Goal: Information Seeking & Learning: Check status

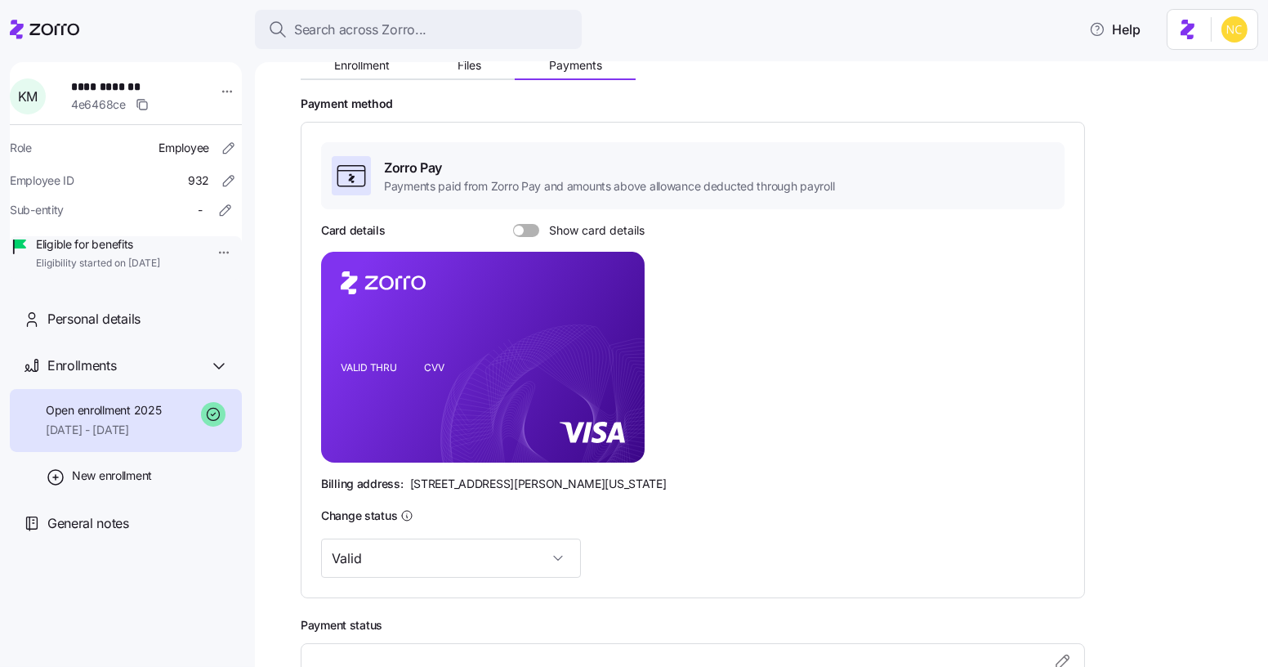
scroll to position [211, 0]
drag, startPoint x: 339, startPoint y: 436, endPoint x: 466, endPoint y: 433, distance: 127.5
click at [466, 433] on icon "VALID THRU CVV" at bounding box center [482, 356] width 323 height 211
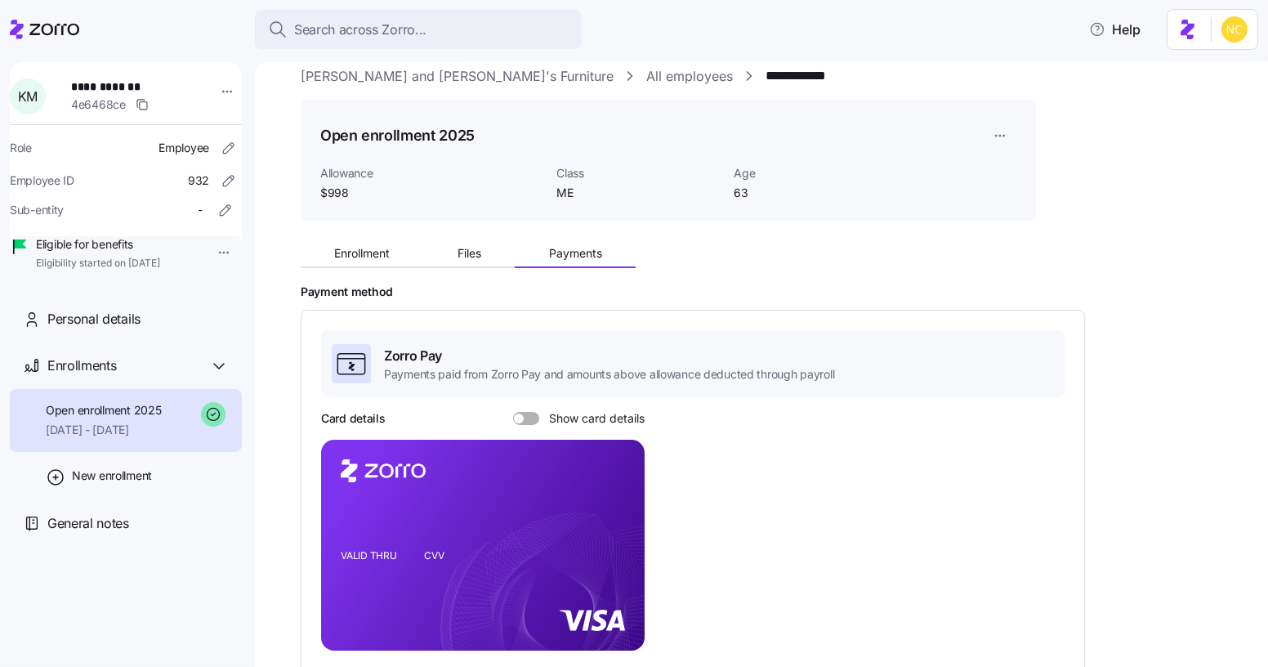
scroll to position [74, 0]
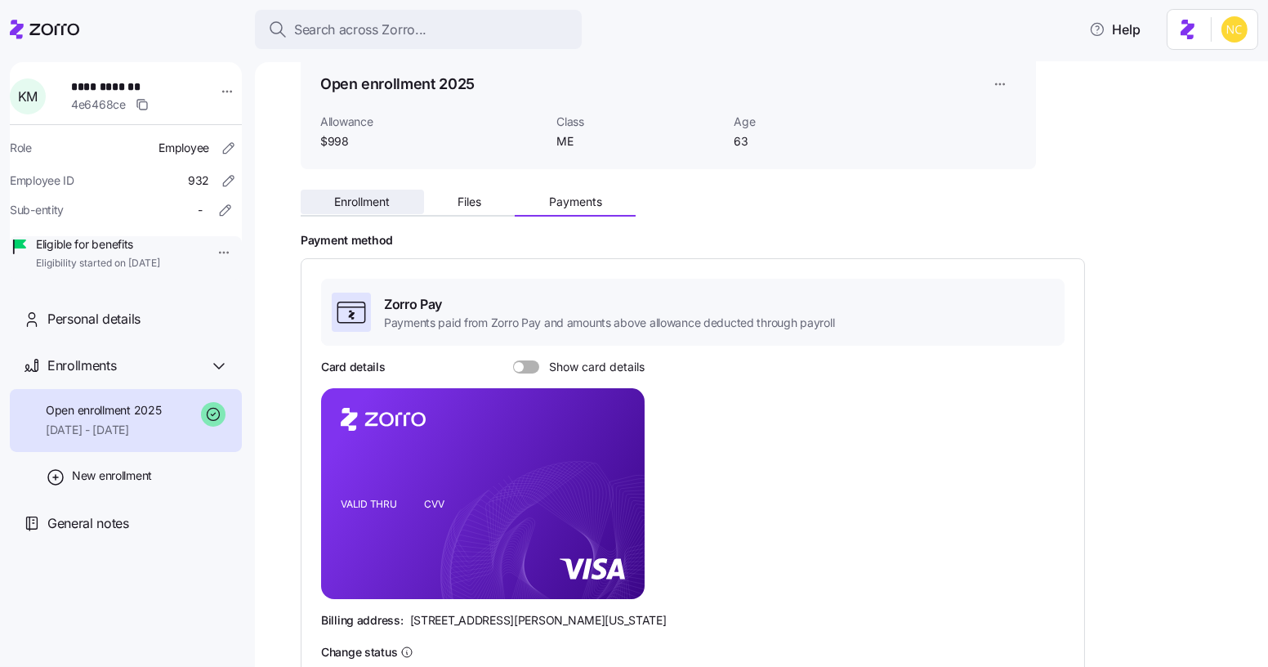
click at [383, 191] on button "Enrollment" at bounding box center [362, 202] width 123 height 25
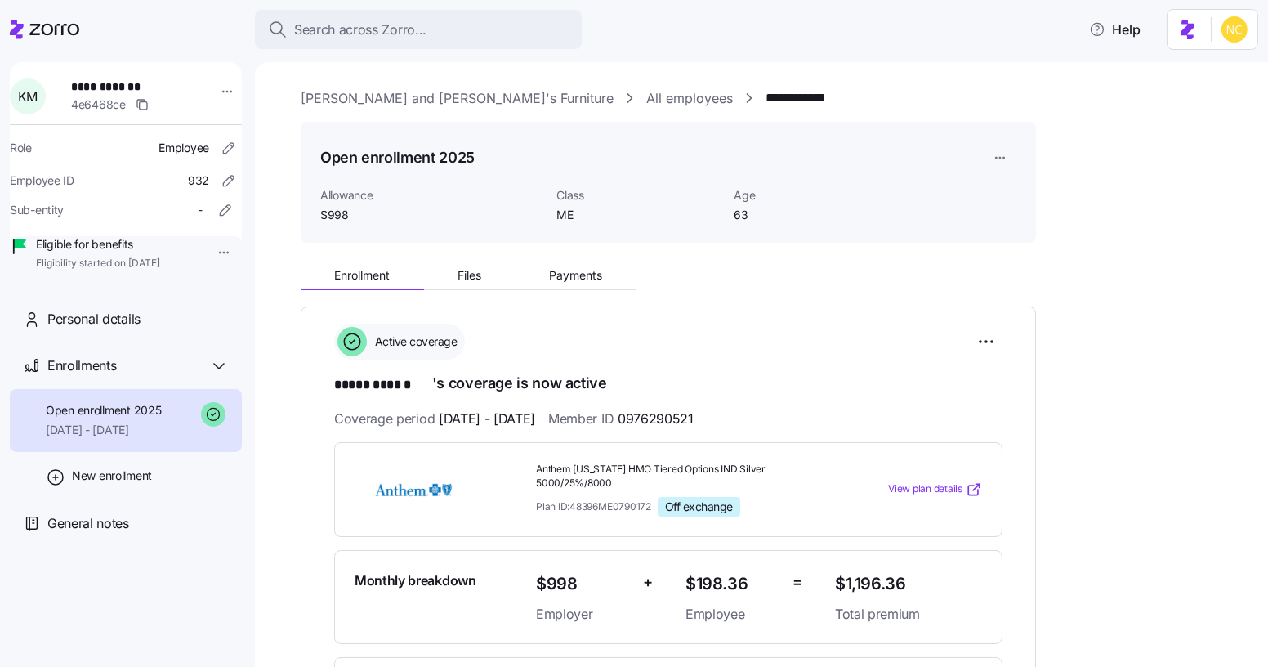
scroll to position [74, 0]
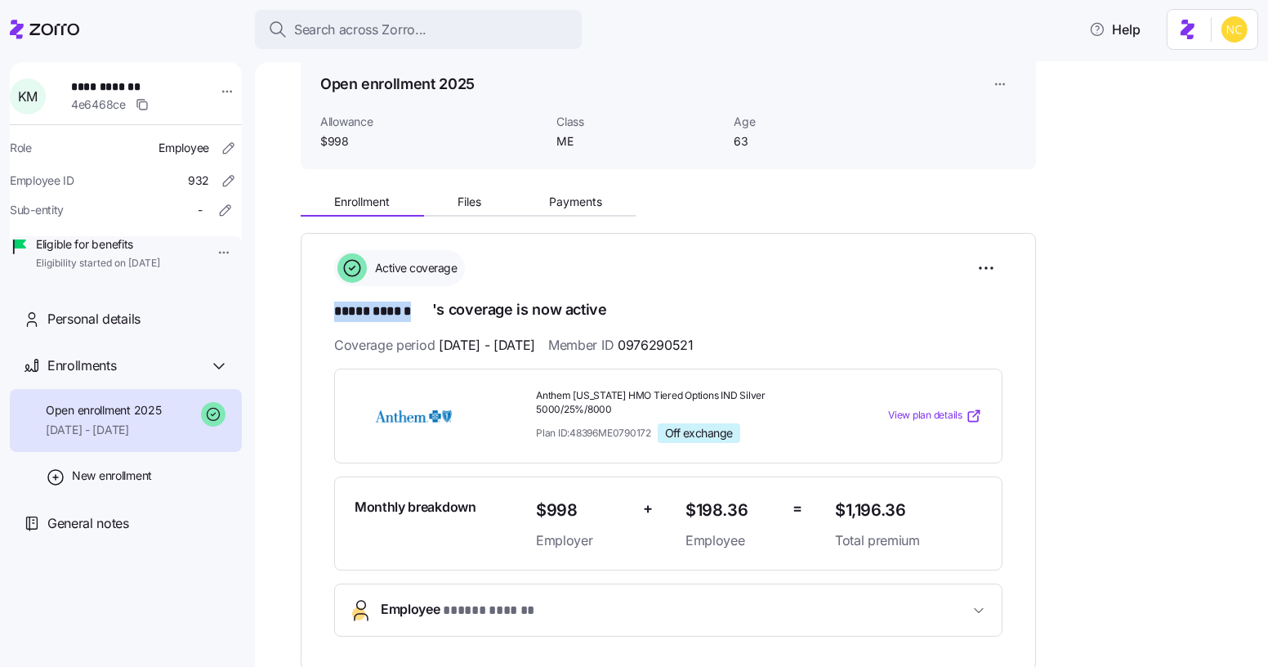
drag, startPoint x: 333, startPoint y: 310, endPoint x: 428, endPoint y: 314, distance: 94.8
click at [428, 314] on div "**********" at bounding box center [668, 451] width 735 height 437
copy span "***** ******"
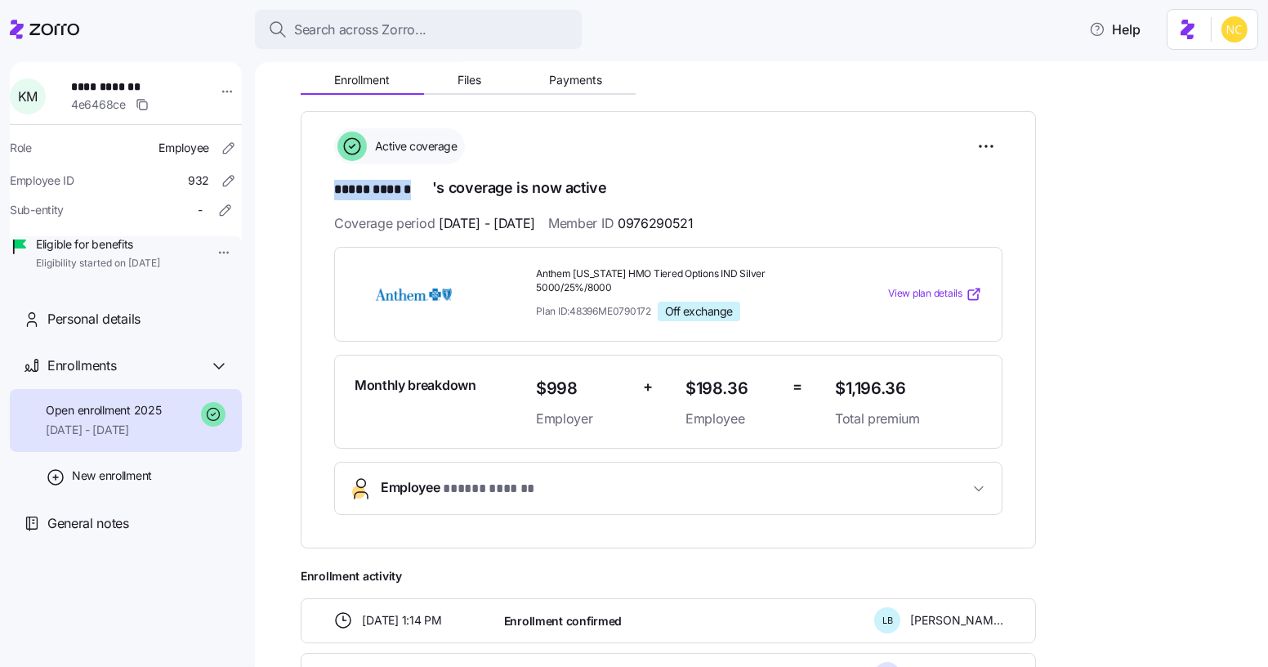
scroll to position [209, 0]
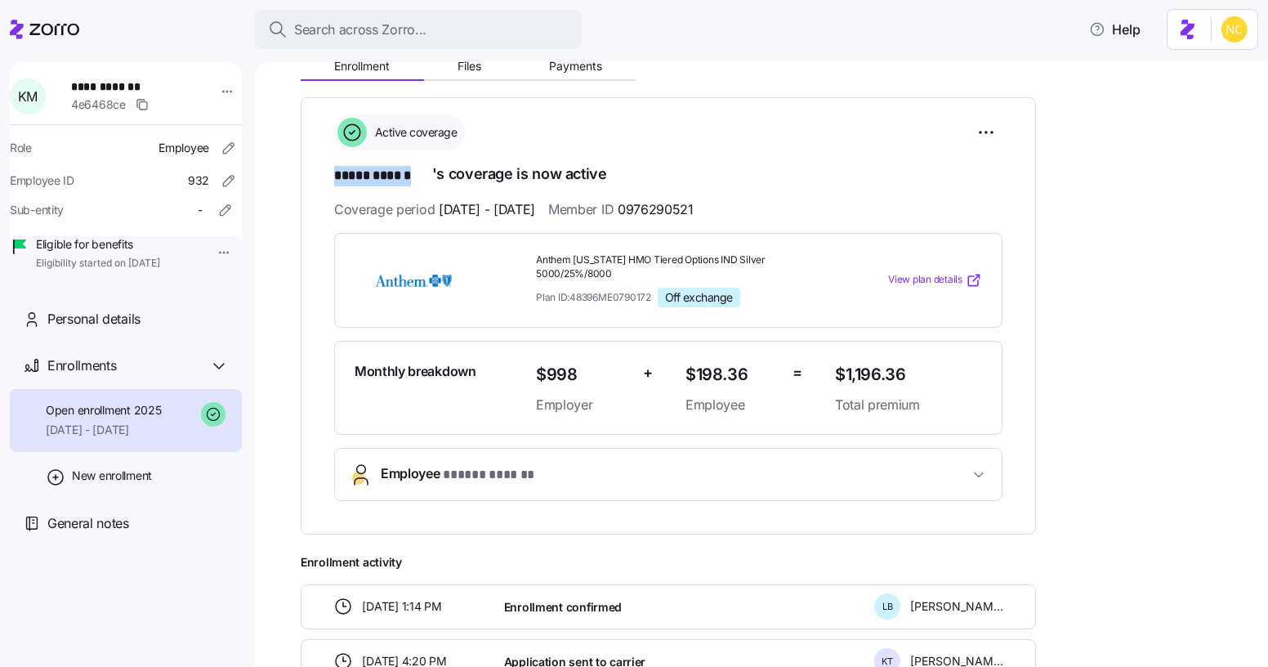
click at [547, 448] on button "Employee * ***** ****** *" at bounding box center [668, 473] width 667 height 51
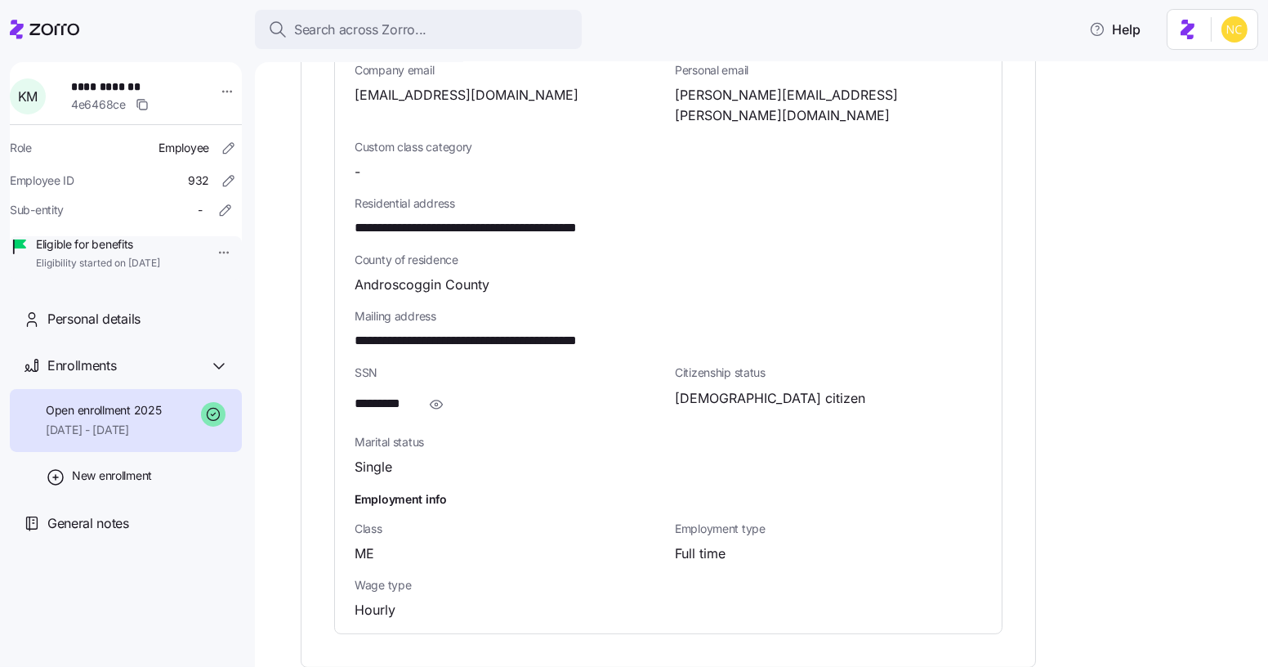
scroll to position [952, 0]
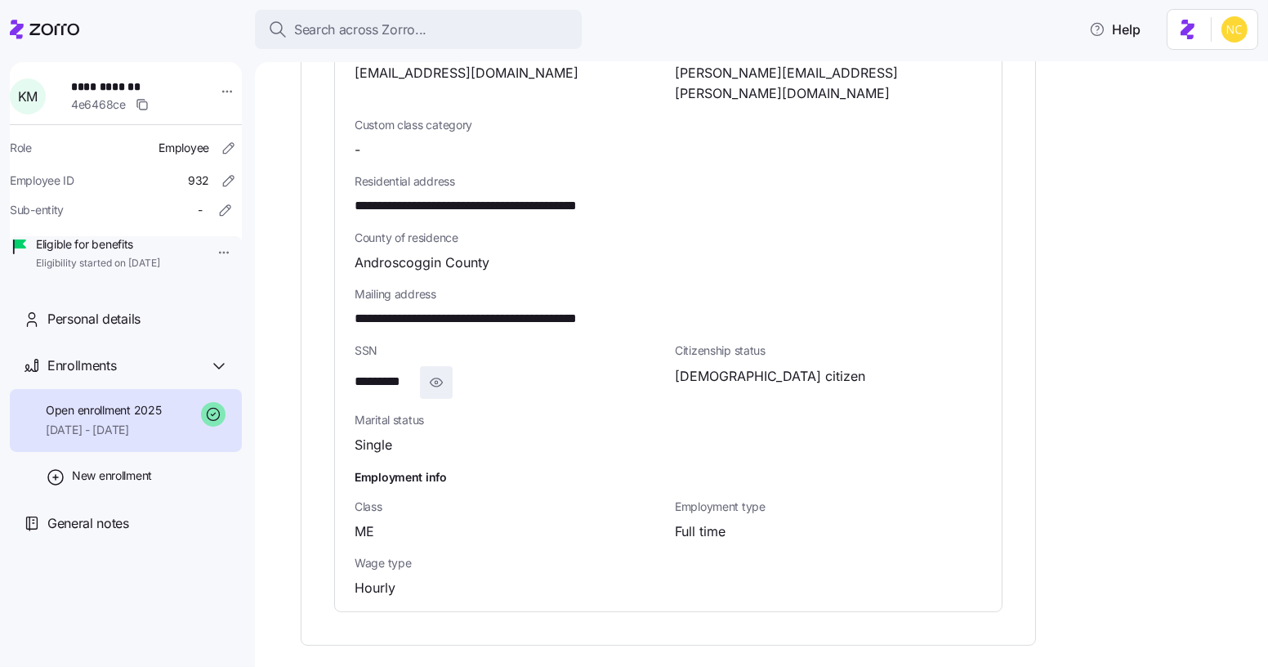
click at [444, 367] on span "button" at bounding box center [436, 382] width 31 height 31
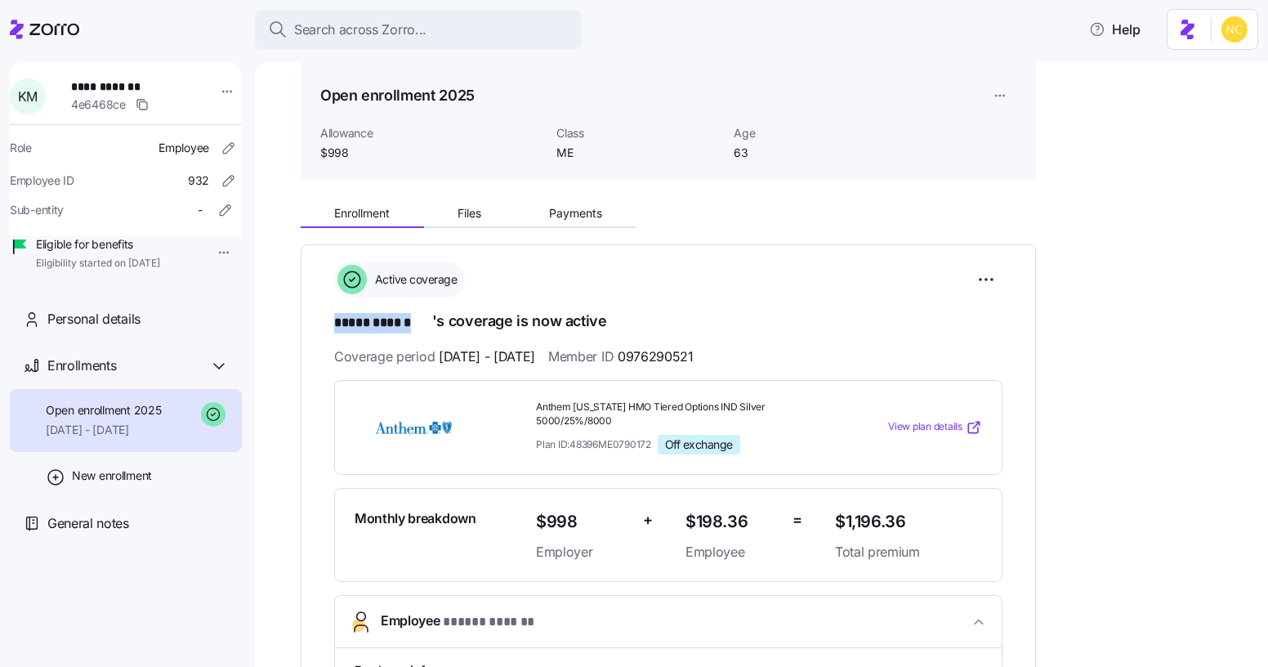
scroll to position [60, 0]
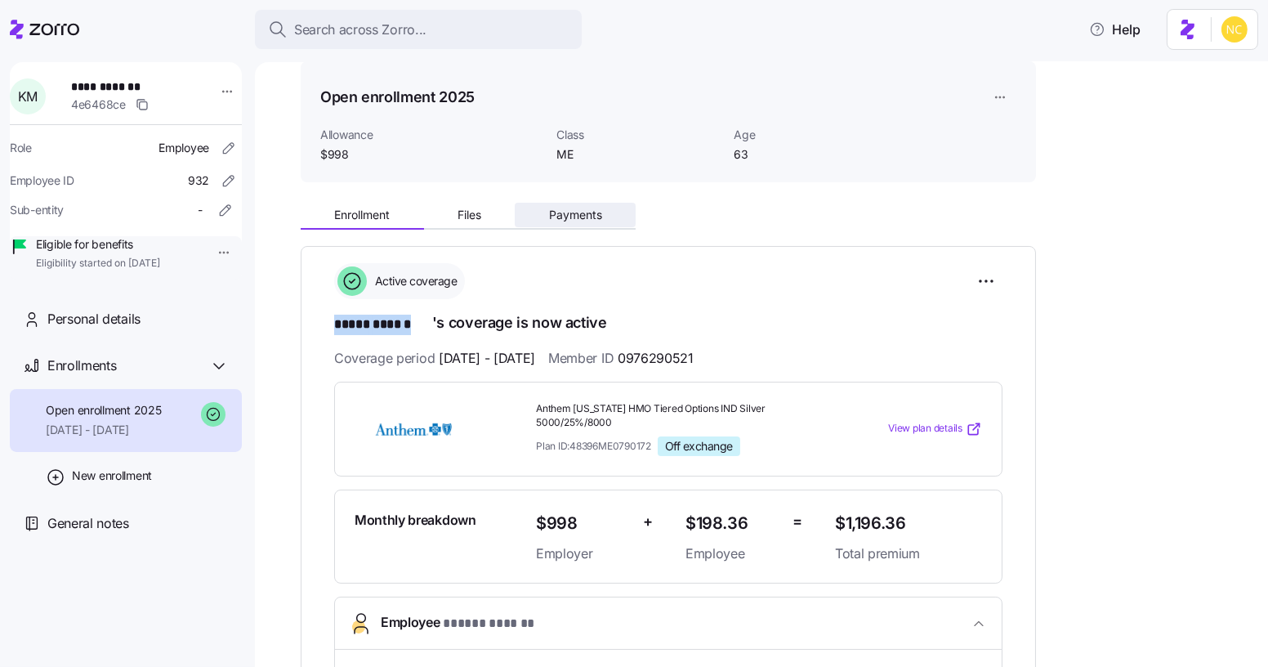
click at [558, 219] on span "Payments" at bounding box center [575, 214] width 53 height 11
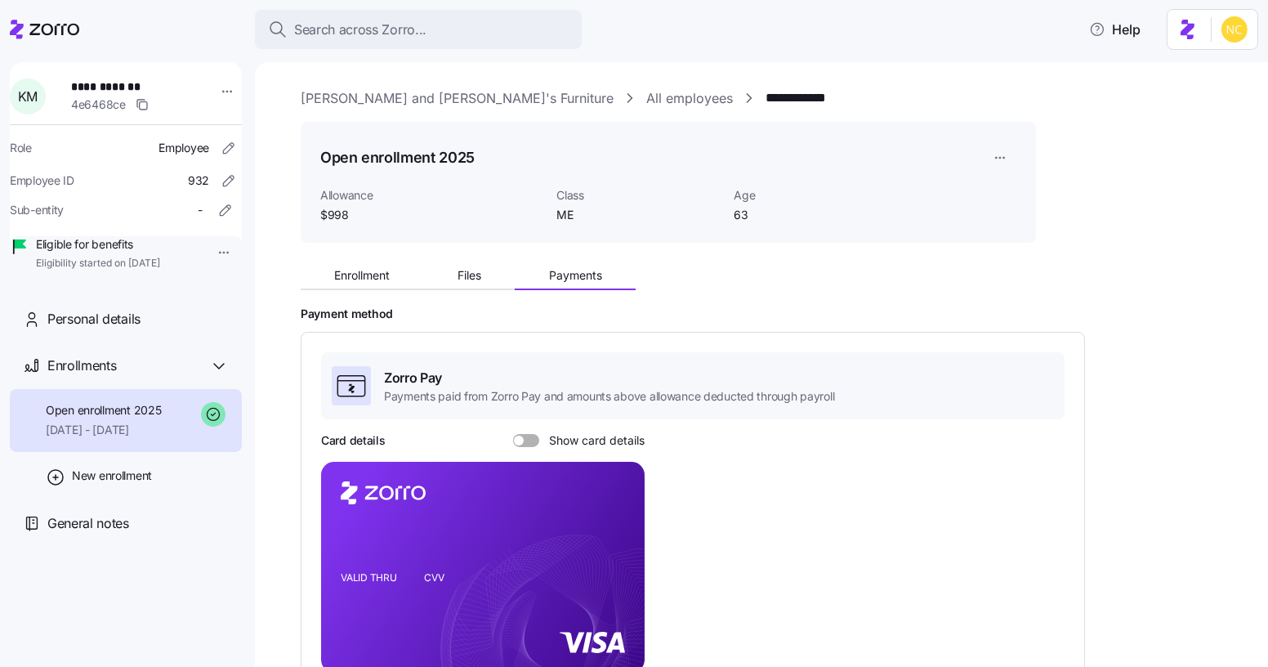
click at [386, 261] on div "Enrollment Files Payments" at bounding box center [668, 273] width 735 height 34
click at [382, 272] on span "Enrollment" at bounding box center [362, 275] width 56 height 11
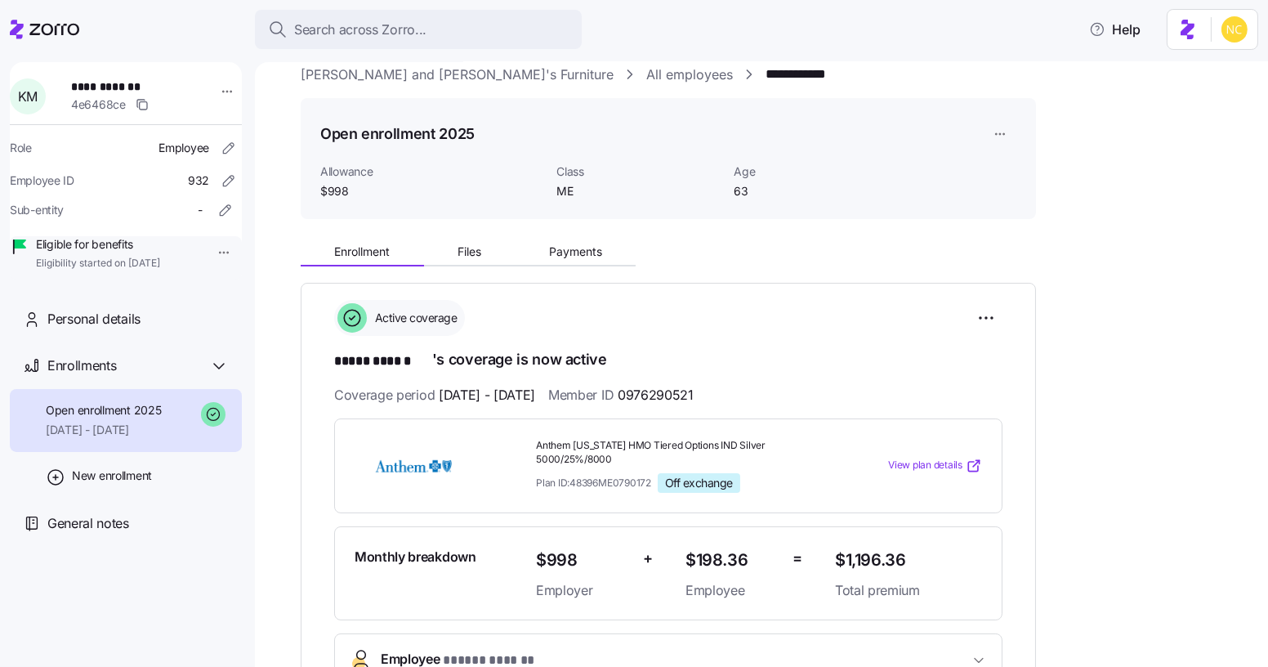
scroll to position [74, 0]
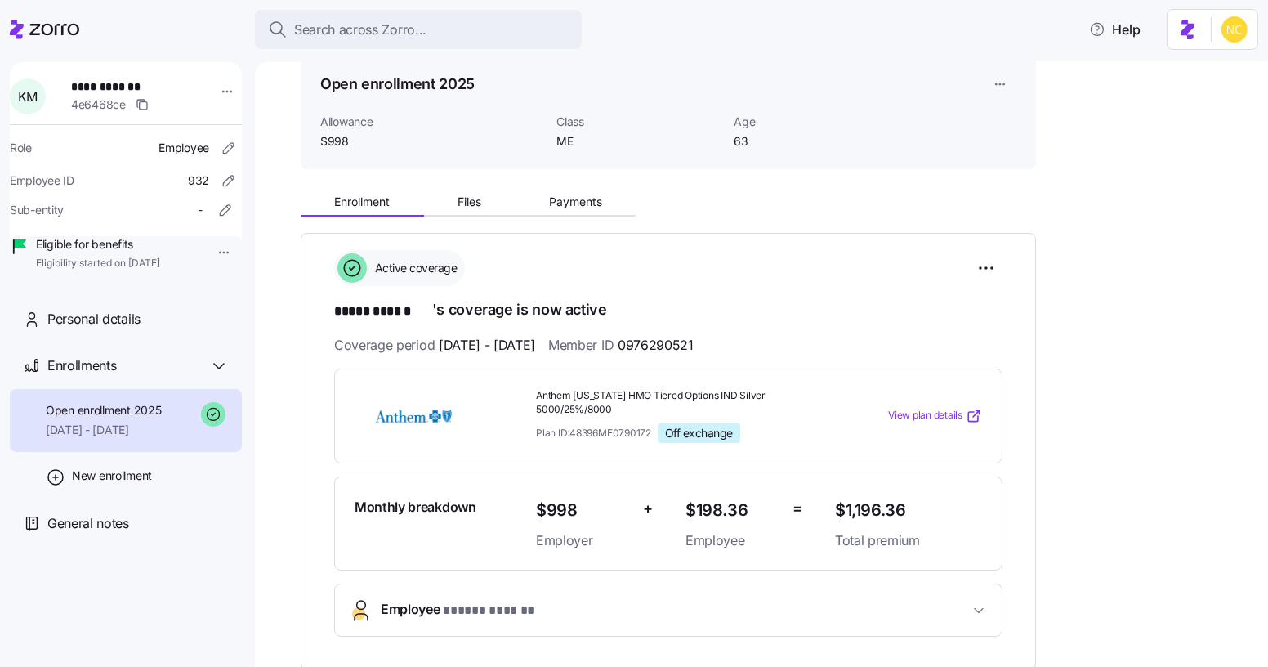
click at [544, 183] on div "Enrollment Files Payments" at bounding box center [668, 199] width 735 height 34
click at [547, 193] on button "Payments" at bounding box center [575, 202] width 121 height 25
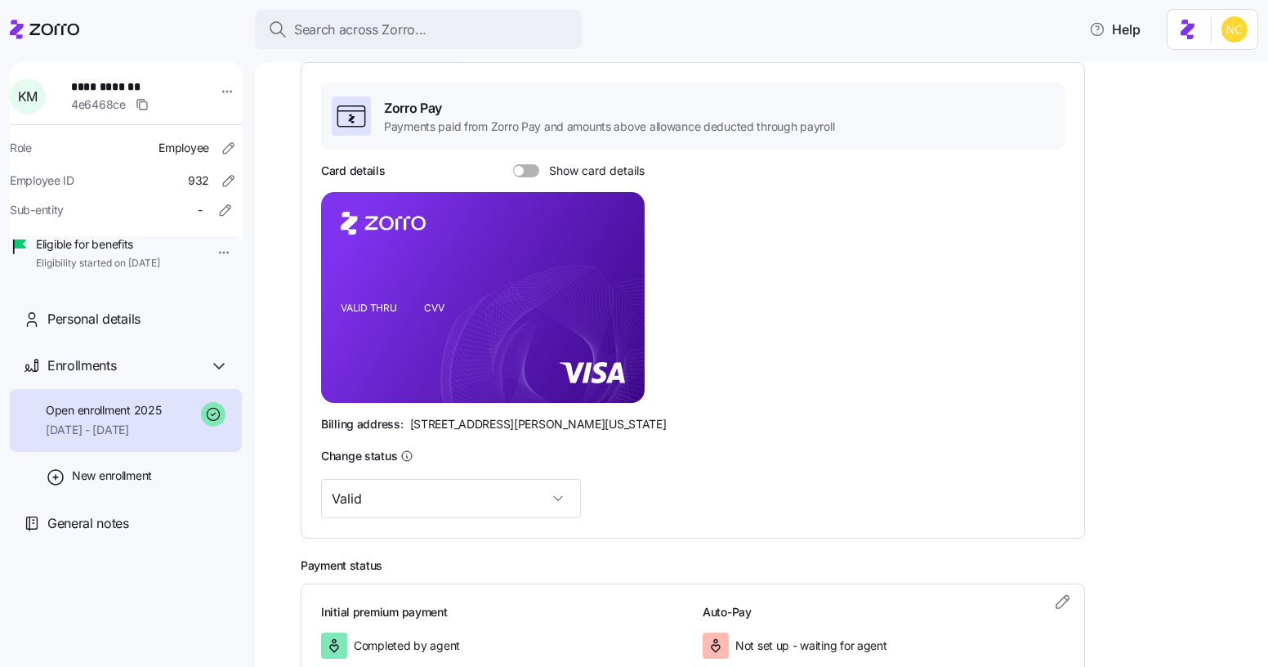
scroll to position [297, 0]
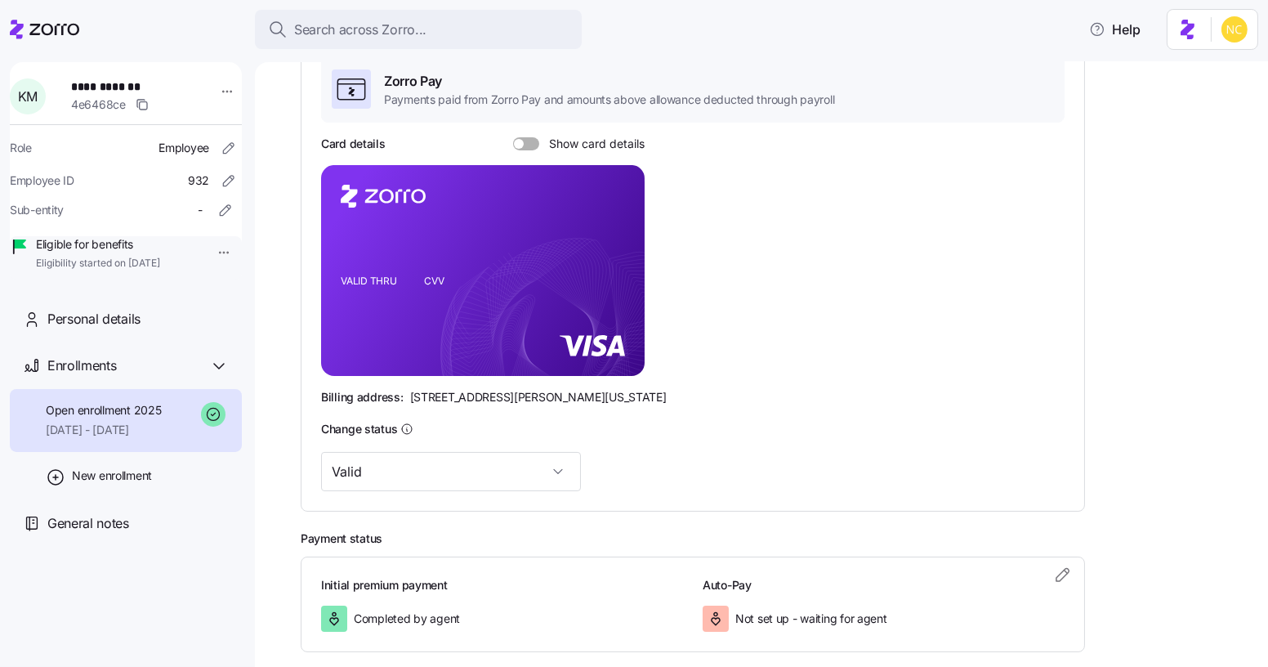
click at [535, 143] on span at bounding box center [532, 143] width 16 height 13
click at [513, 137] on input "Show card details" at bounding box center [513, 137] width 0 height 0
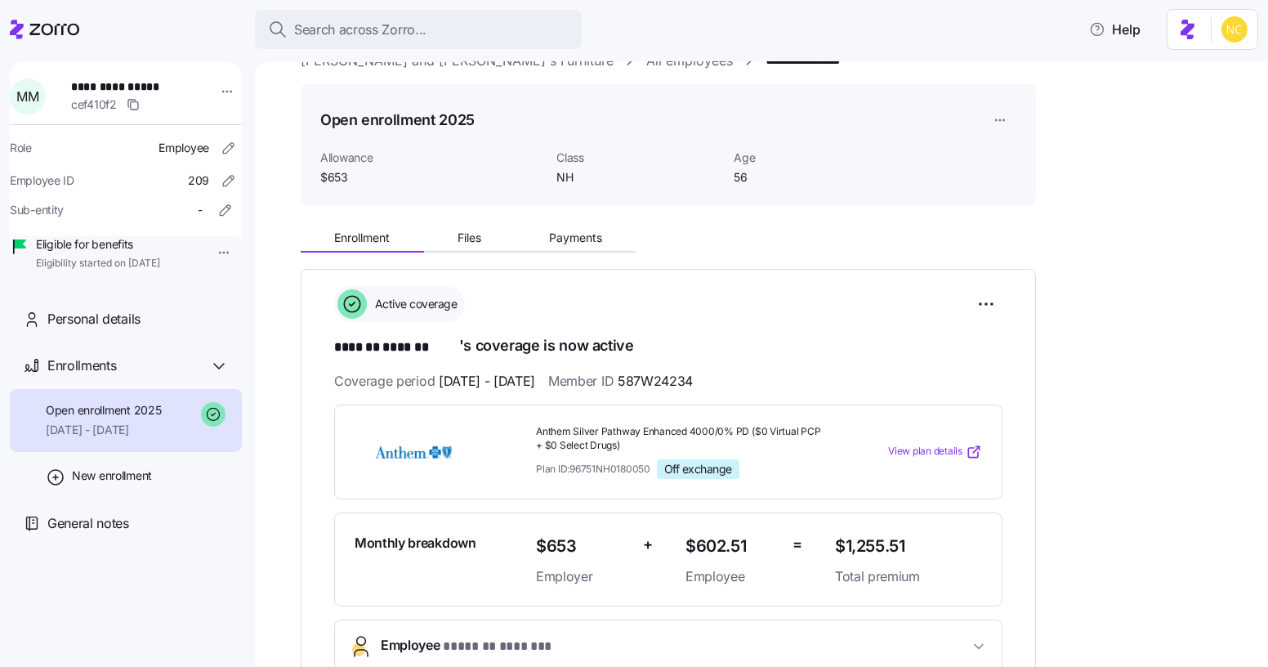
scroll to position [222, 0]
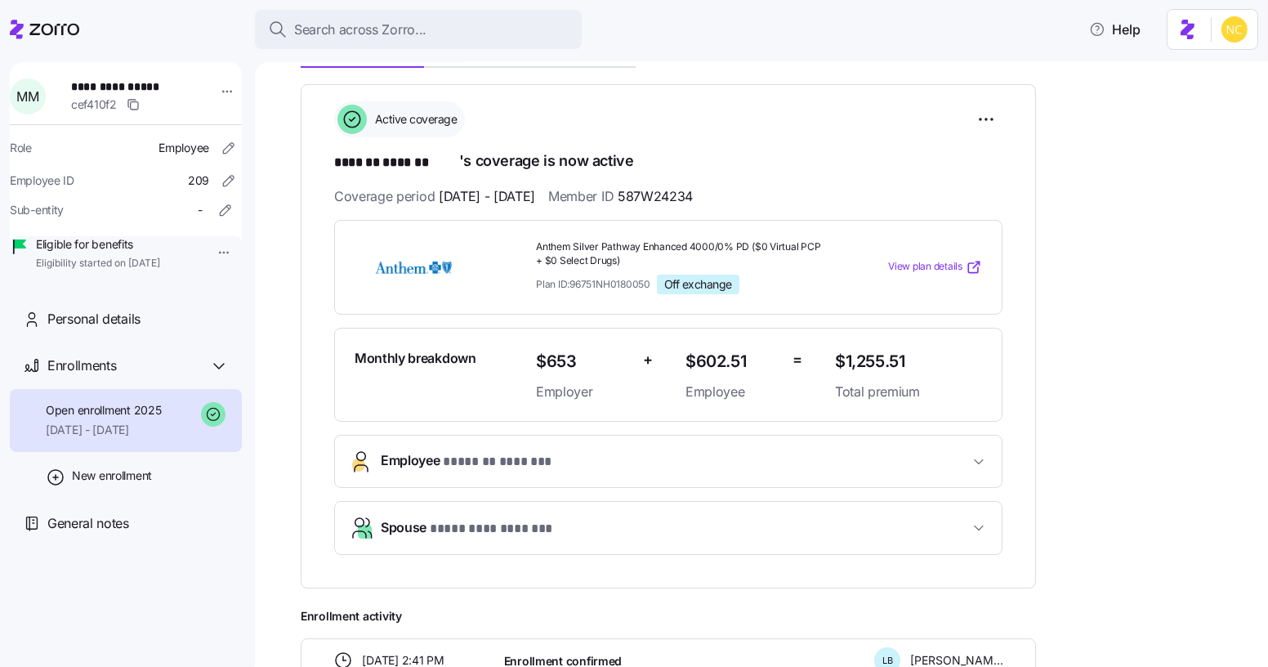
click at [885, 445] on button "Employee * ******* ******* *" at bounding box center [668, 460] width 667 height 51
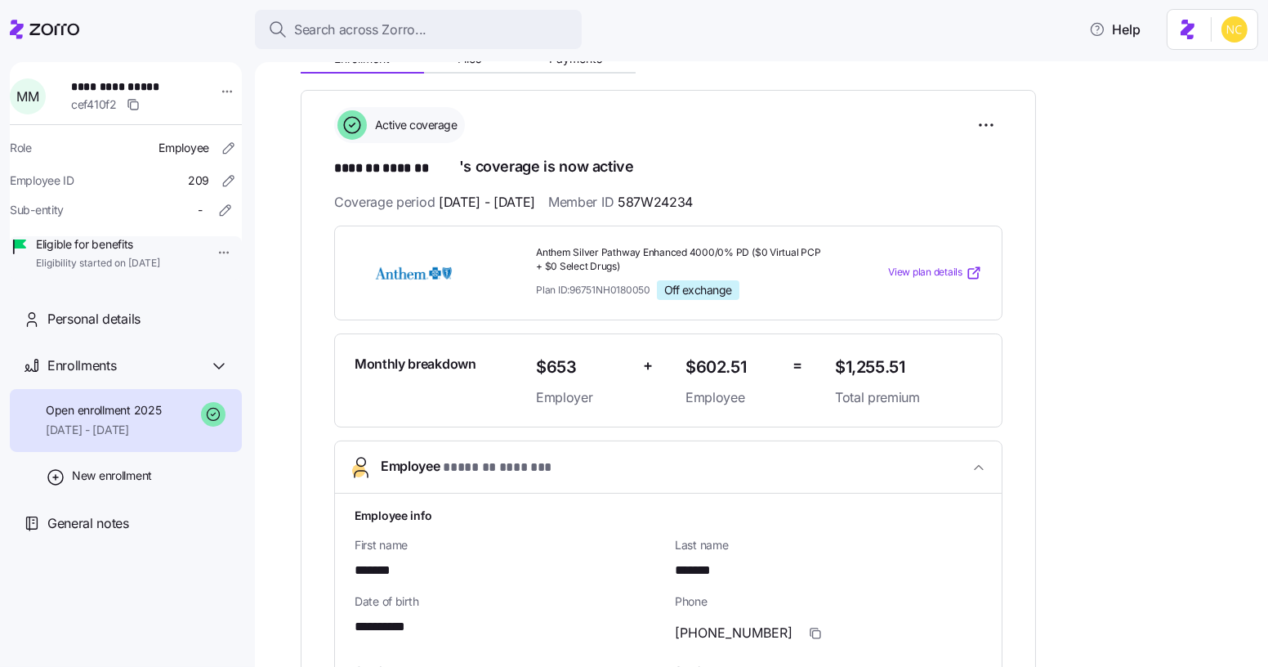
scroll to position [148, 0]
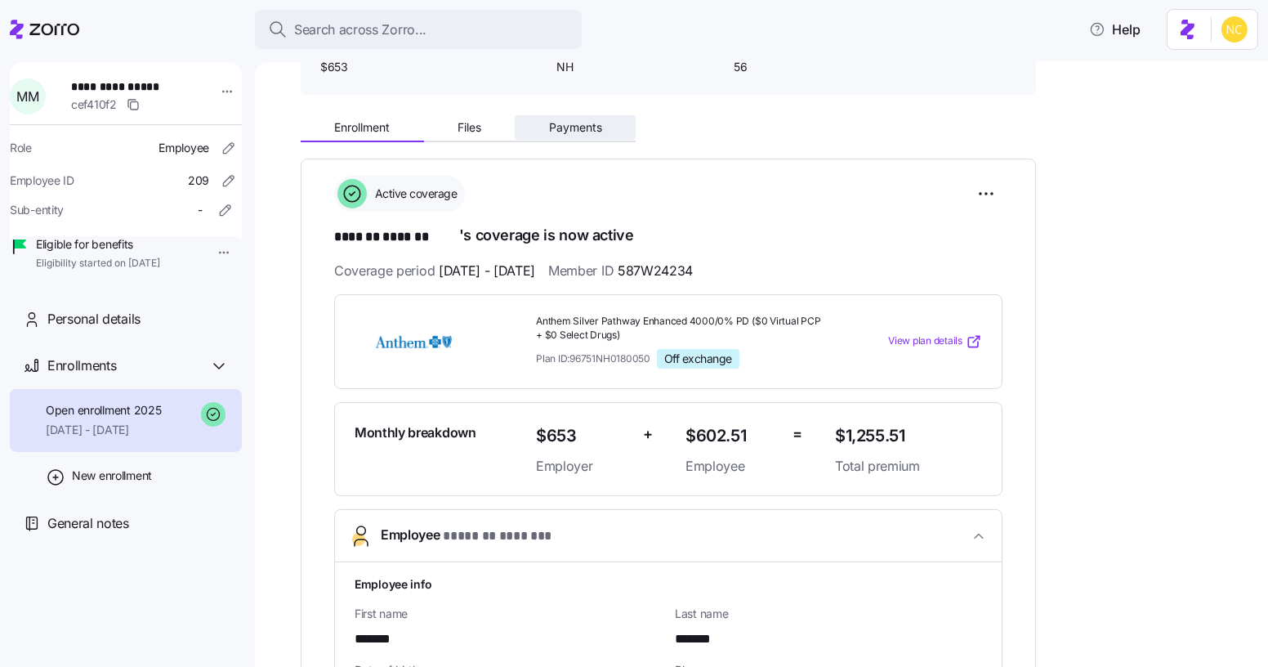
click at [574, 131] on span "Payments" at bounding box center [575, 127] width 53 height 11
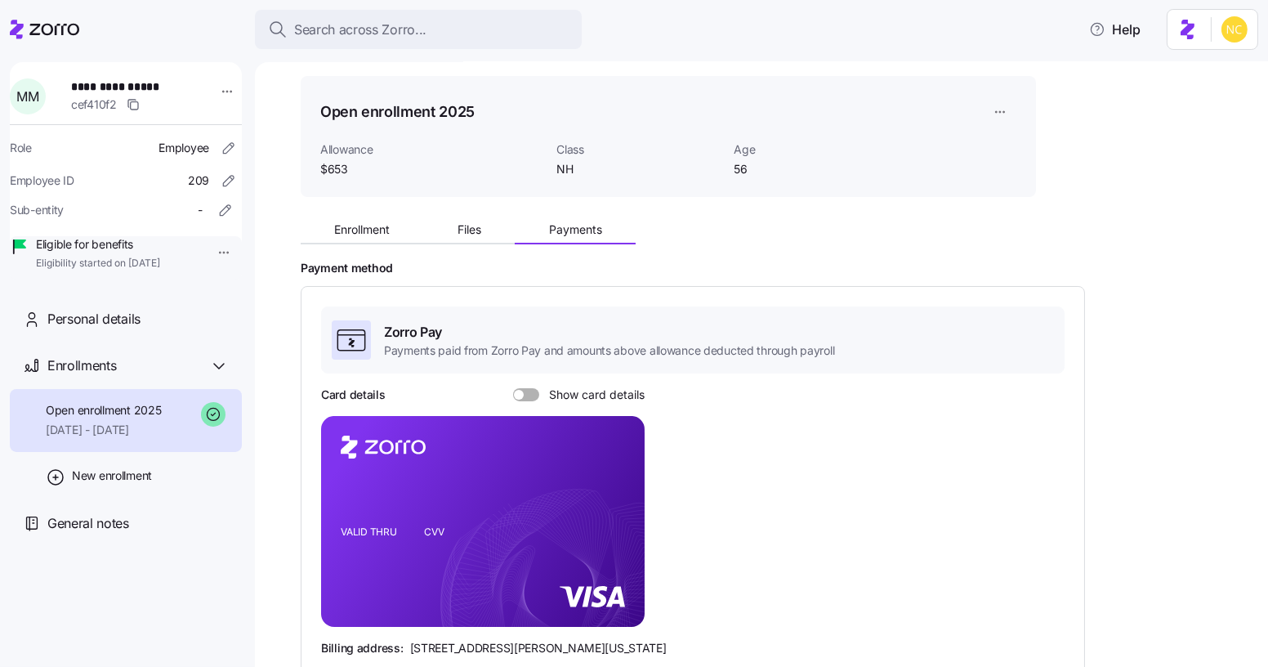
scroll to position [297, 0]
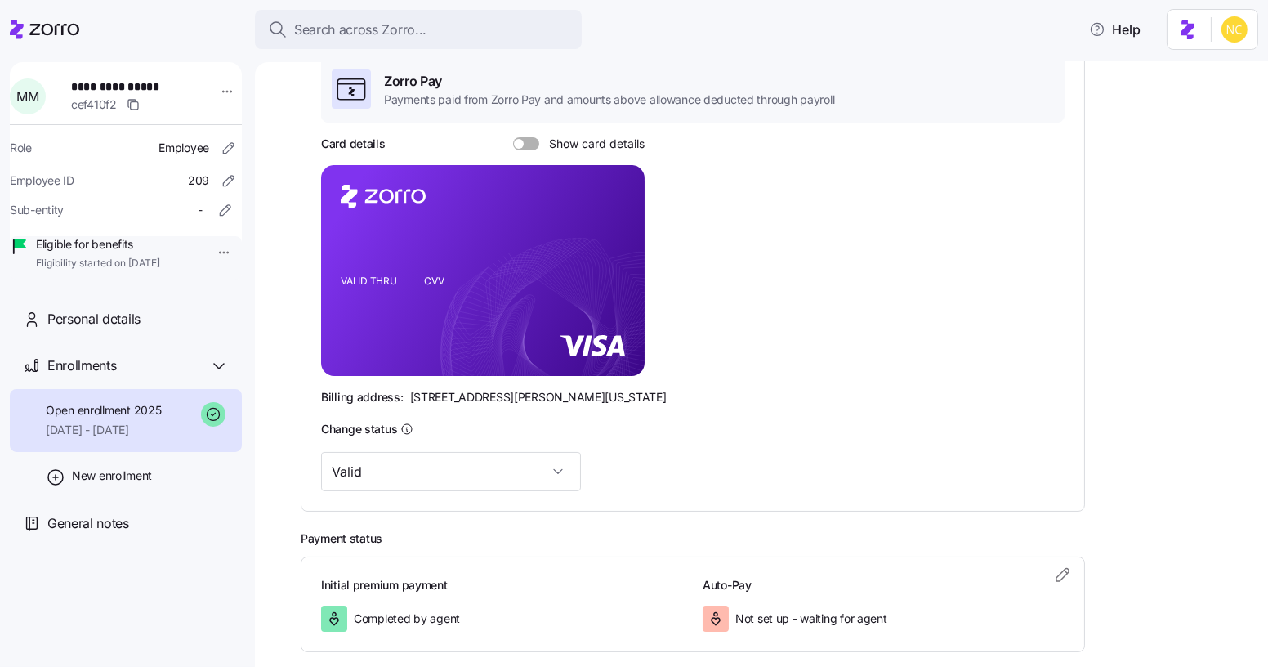
click at [524, 149] on div "Card details Show card details" at bounding box center [482, 144] width 323 height 16
click at [520, 145] on span at bounding box center [519, 144] width 10 height 10
click at [513, 137] on input "Show card details" at bounding box center [513, 137] width 0 height 0
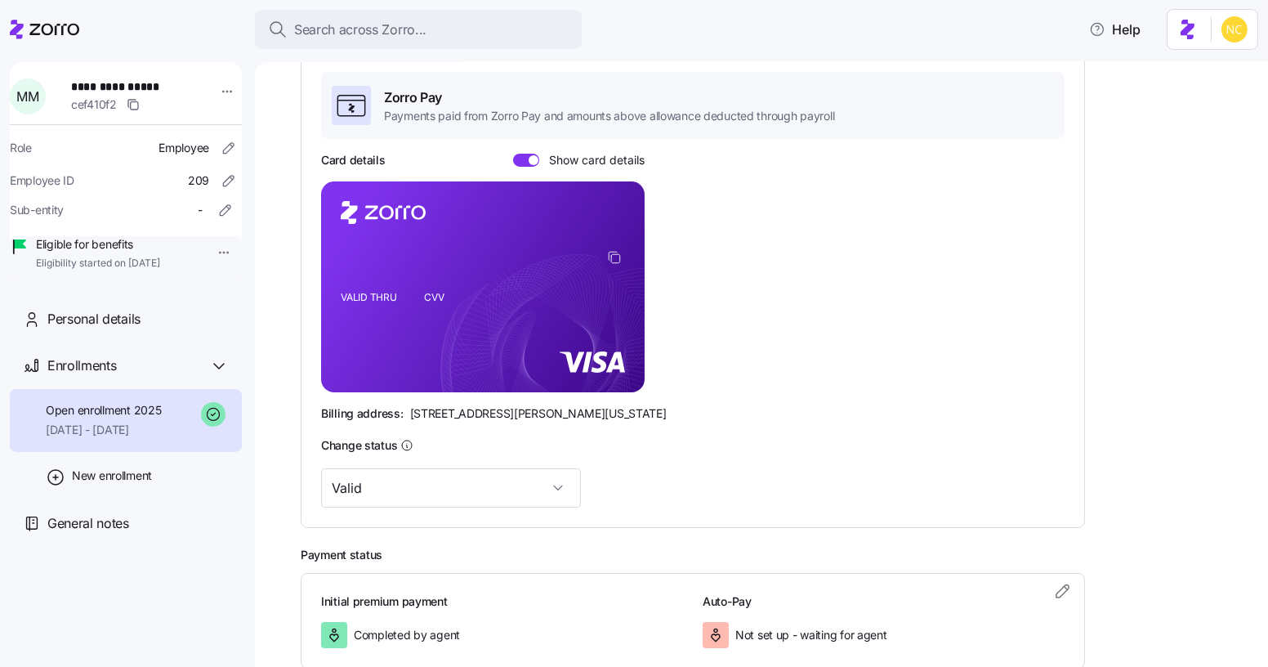
scroll to position [222, 0]
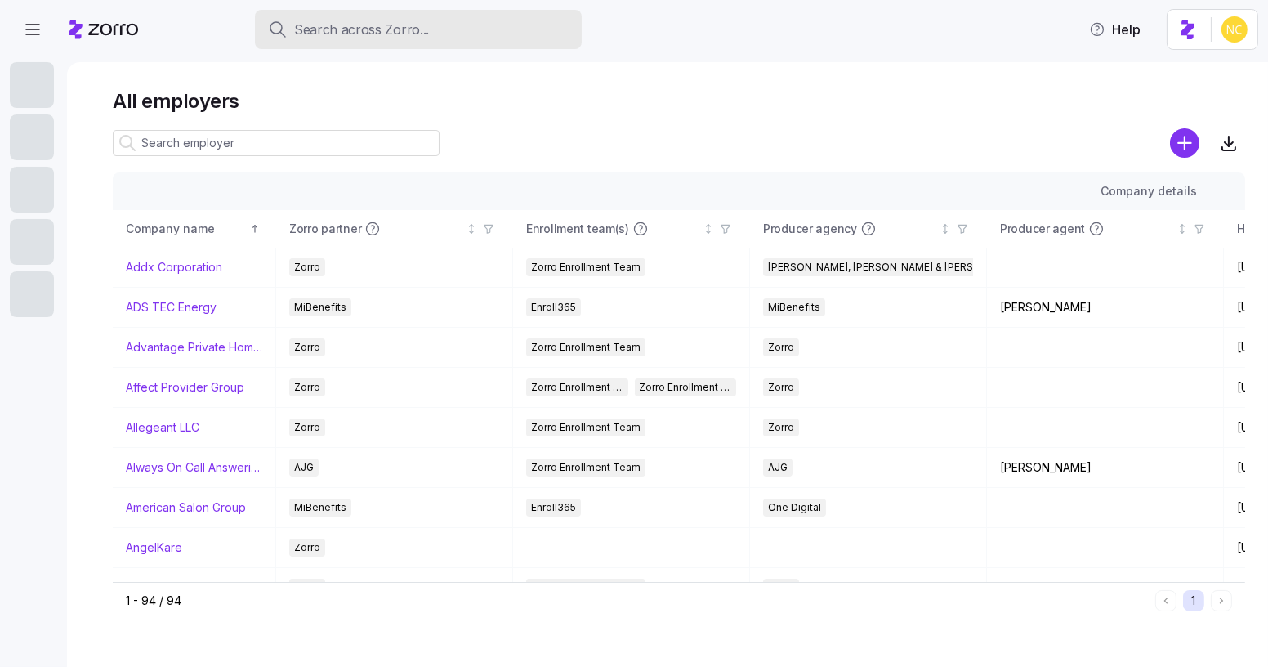
click at [371, 29] on span "Search across Zorro..." at bounding box center [361, 30] width 135 height 20
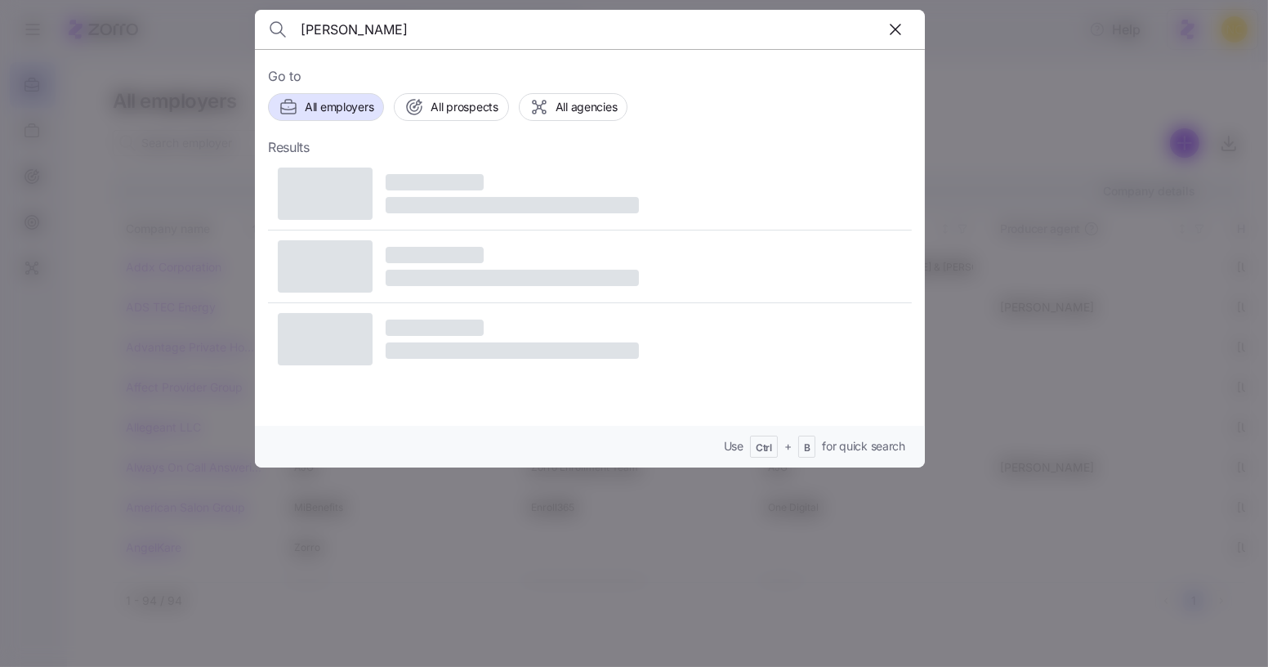
type input "kevin mcenvoy"
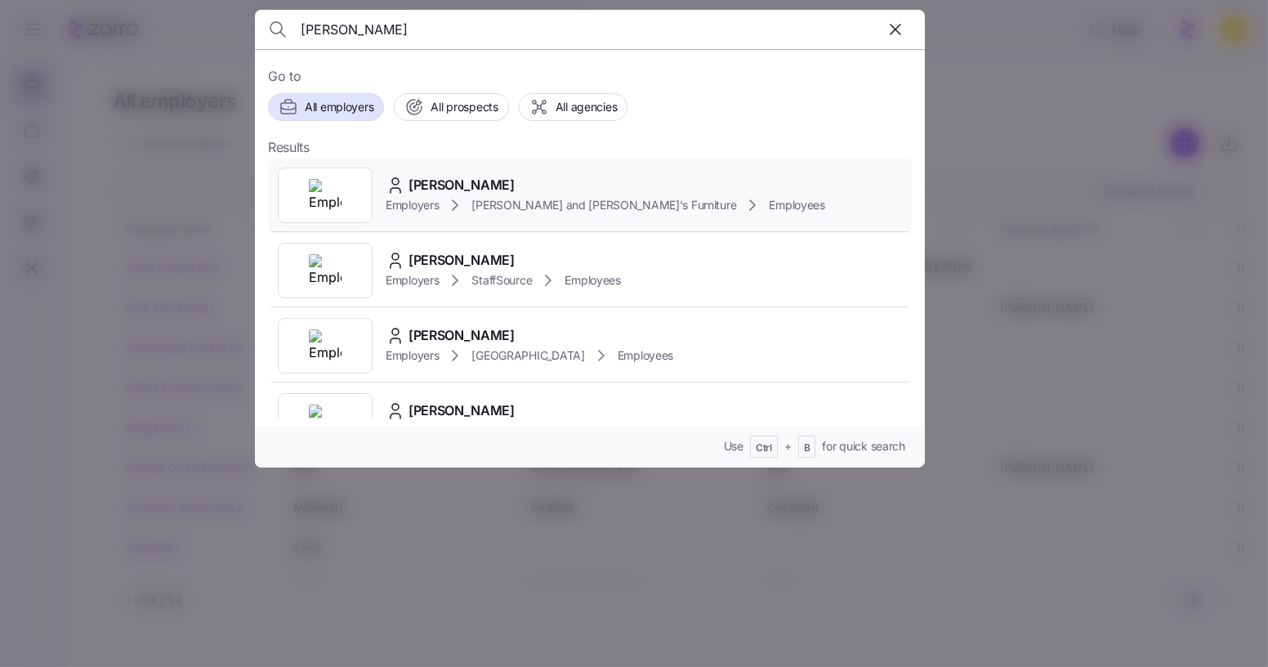
click at [516, 171] on div "KEVIN MCEVOY Employers Bernie and Phyl's Furniture Employees" at bounding box center [590, 195] width 644 height 75
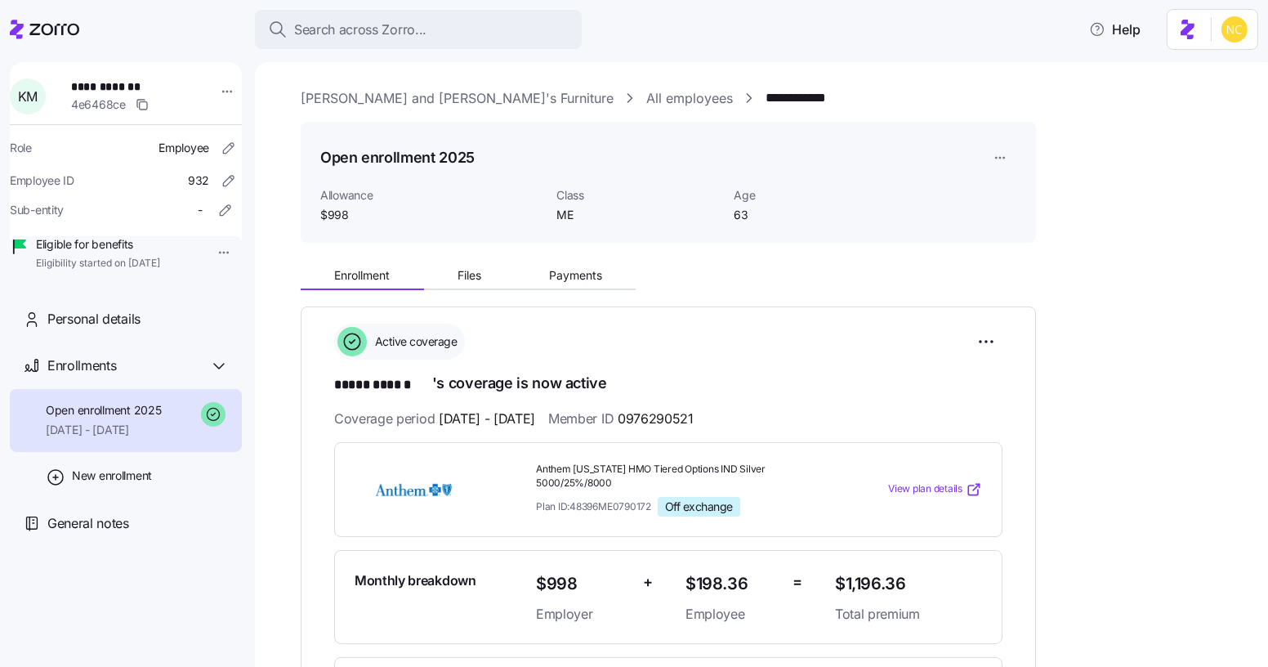
click at [442, 54] on main "**********" at bounding box center [634, 328] width 1268 height 657
click at [433, 30] on div "Search across Zorro..." at bounding box center [418, 30] width 301 height 20
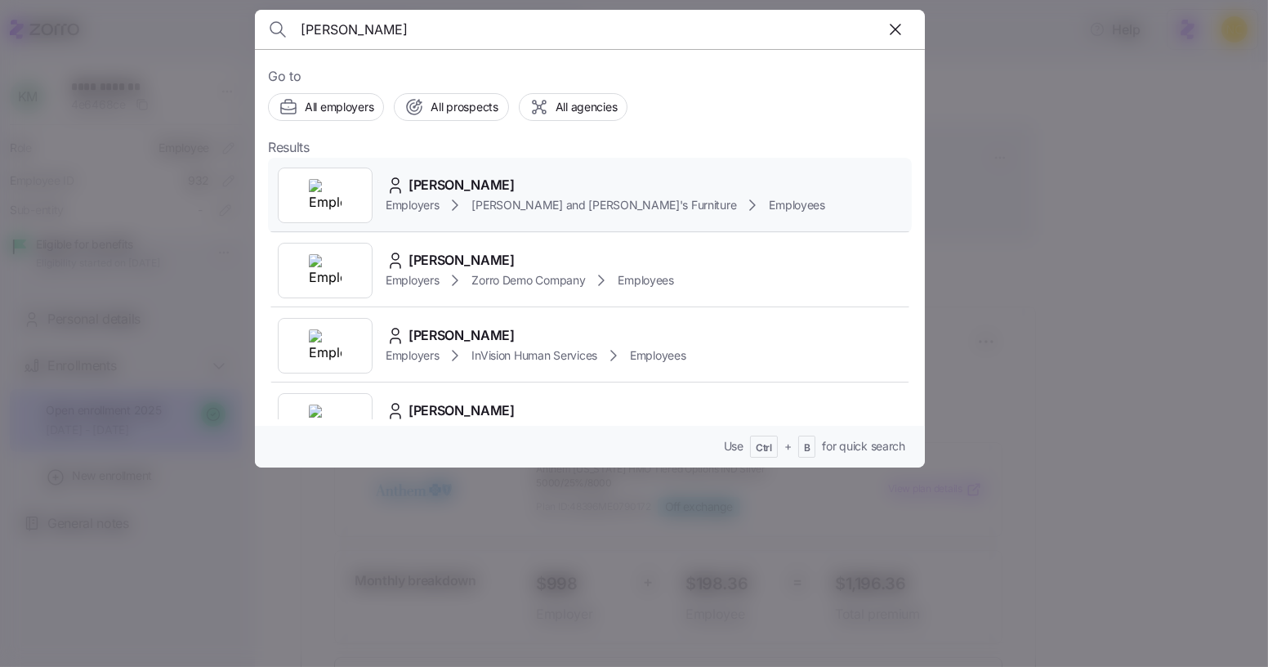
type input "michael mac"
click at [533, 175] on div "MICHAEL MACLEOD" at bounding box center [605, 185] width 439 height 20
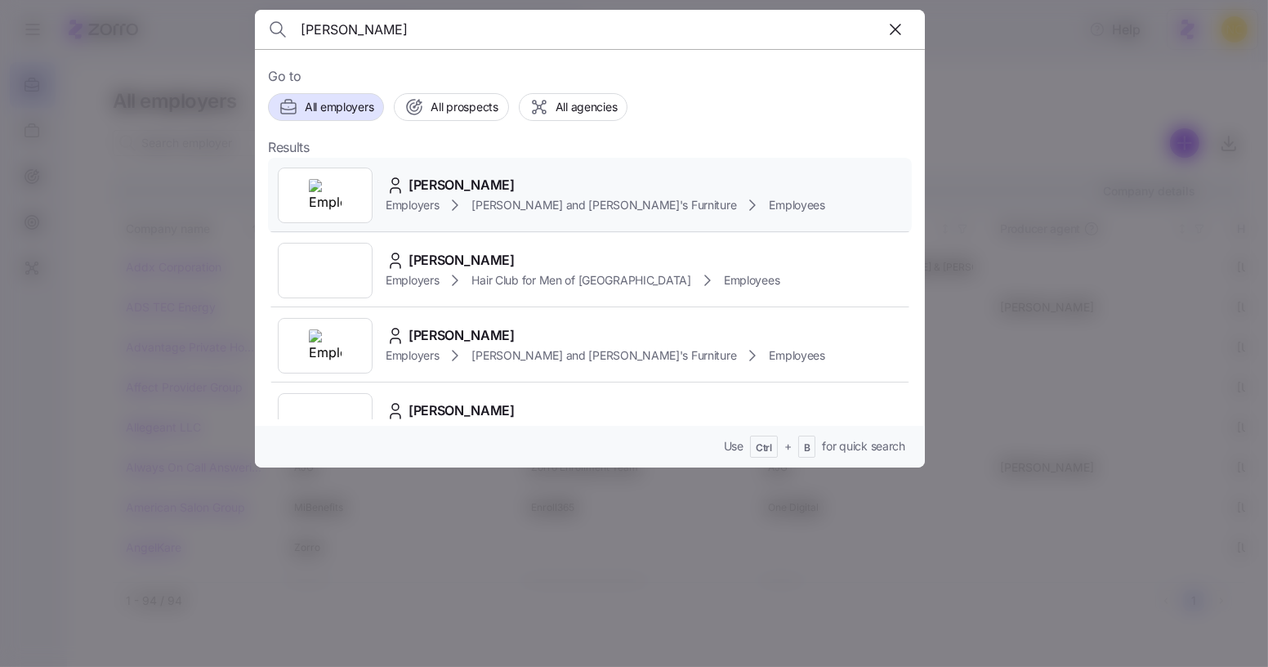
type input "[PERSON_NAME]"
click at [457, 178] on span "KYLE HODGKINS" at bounding box center [461, 185] width 106 height 20
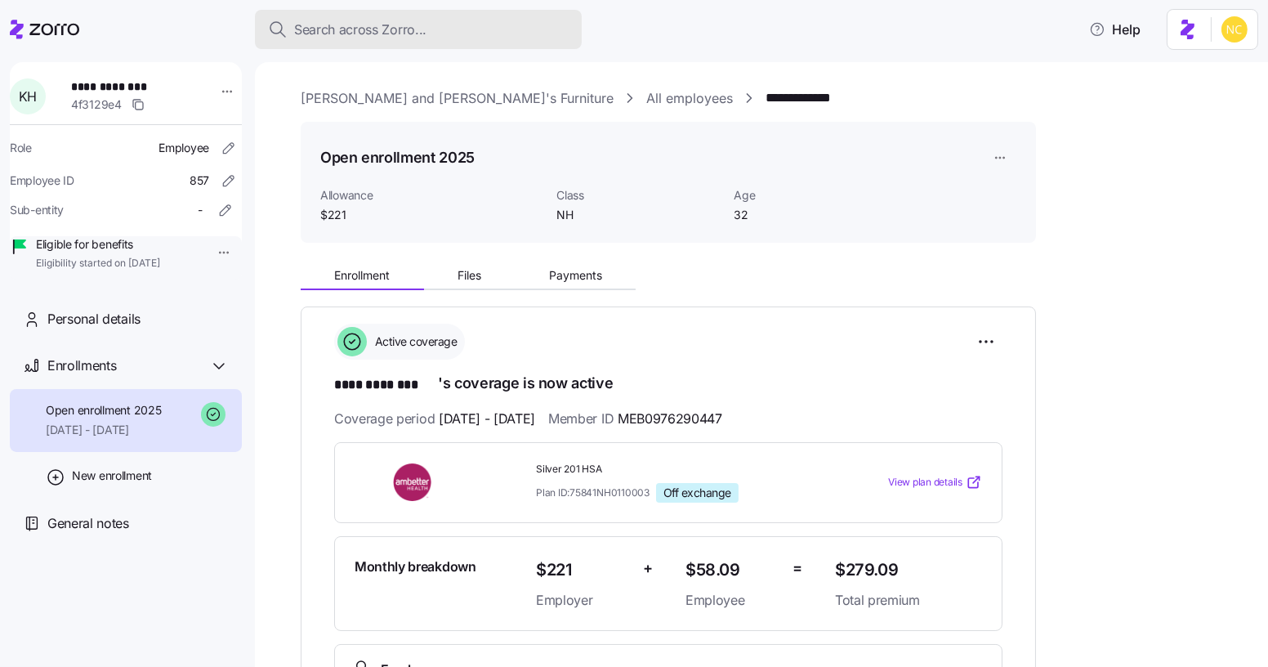
click at [354, 44] on button "Search across Zorro..." at bounding box center [418, 29] width 327 height 39
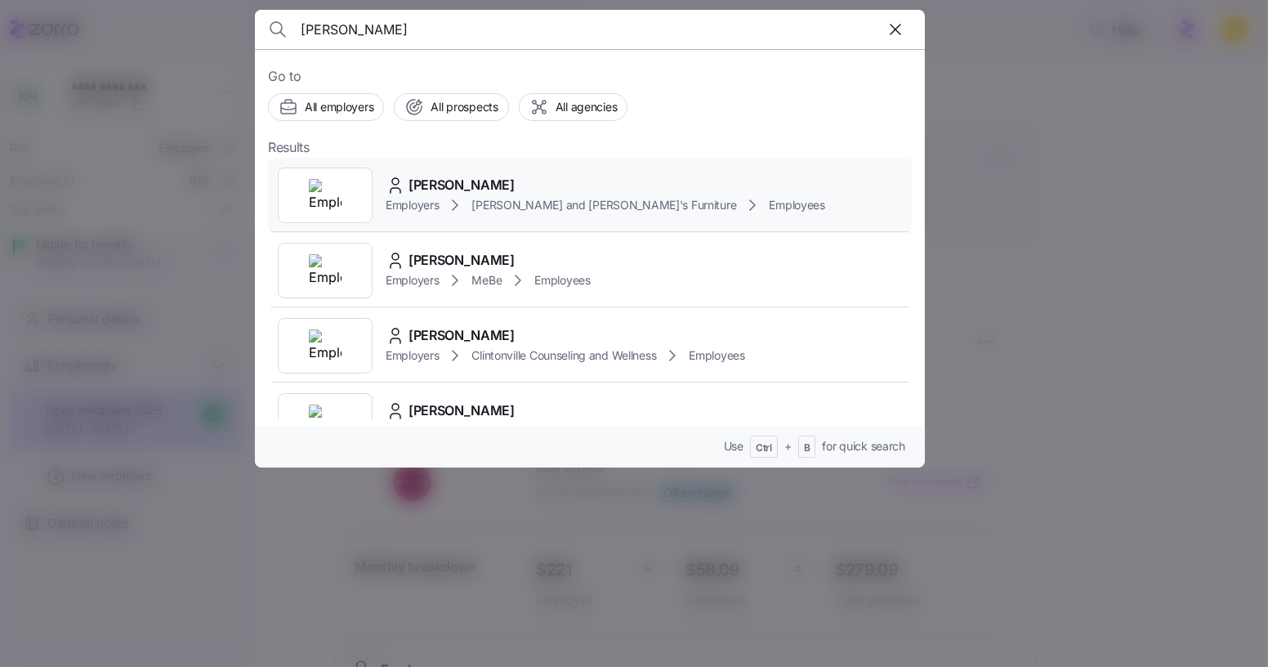
type input "[PERSON_NAME]"
click at [442, 188] on span "[PERSON_NAME]" at bounding box center [461, 185] width 106 height 20
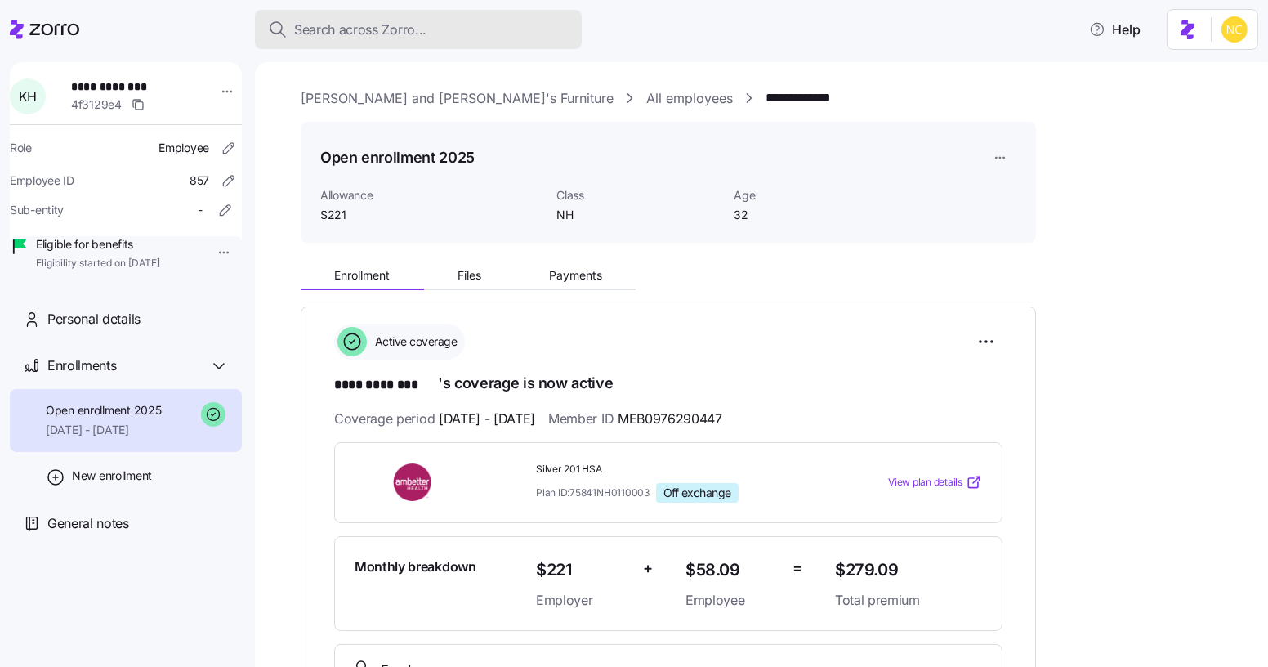
click at [403, 25] on span "Search across Zorro..." at bounding box center [360, 30] width 132 height 20
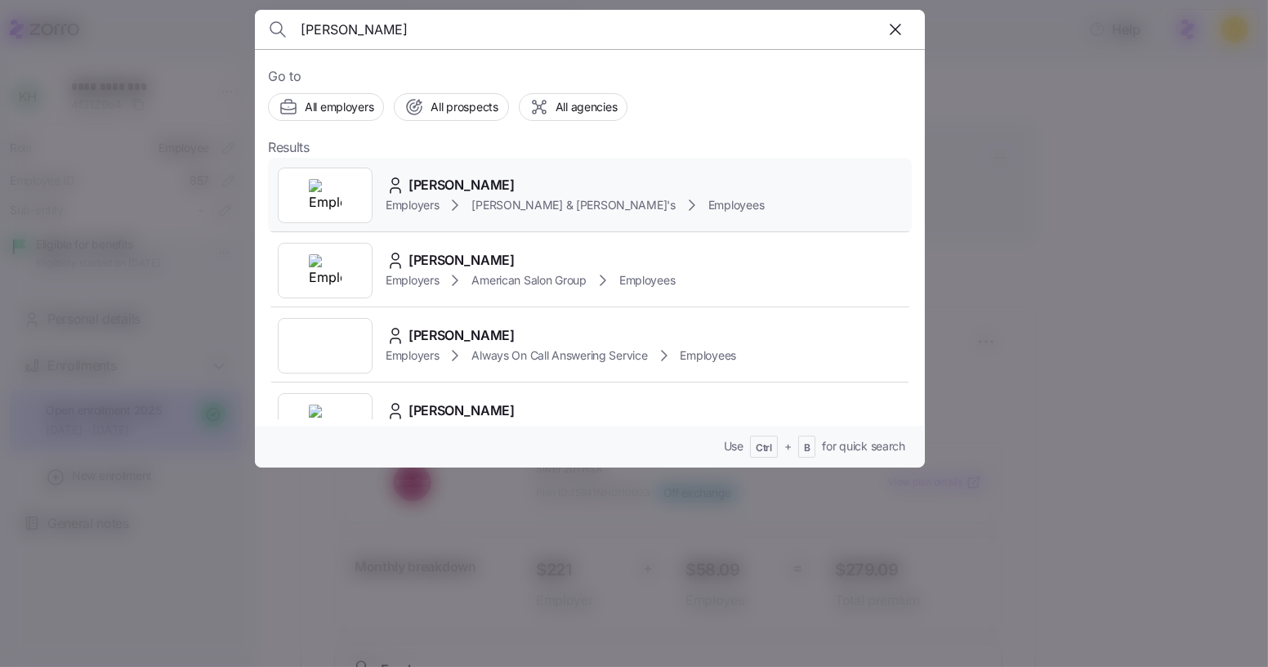
type input "[PERSON_NAME]"
click at [595, 180] on div "[PERSON_NAME]" at bounding box center [575, 185] width 378 height 20
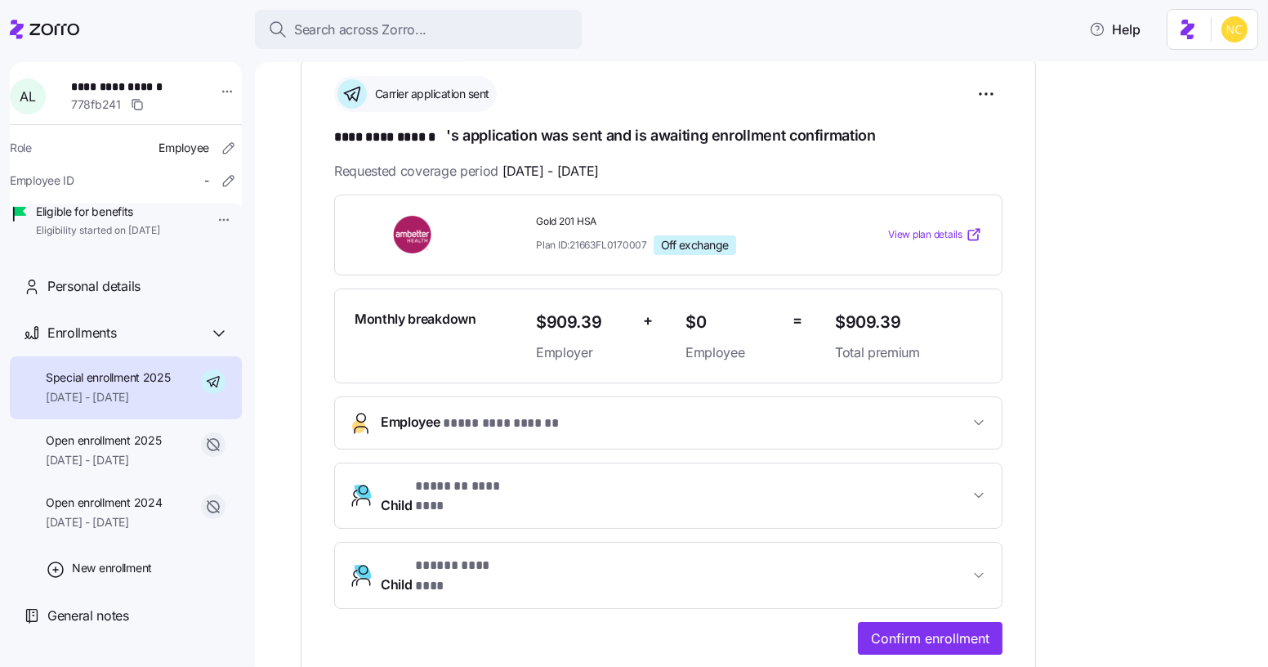
scroll to position [239, 0]
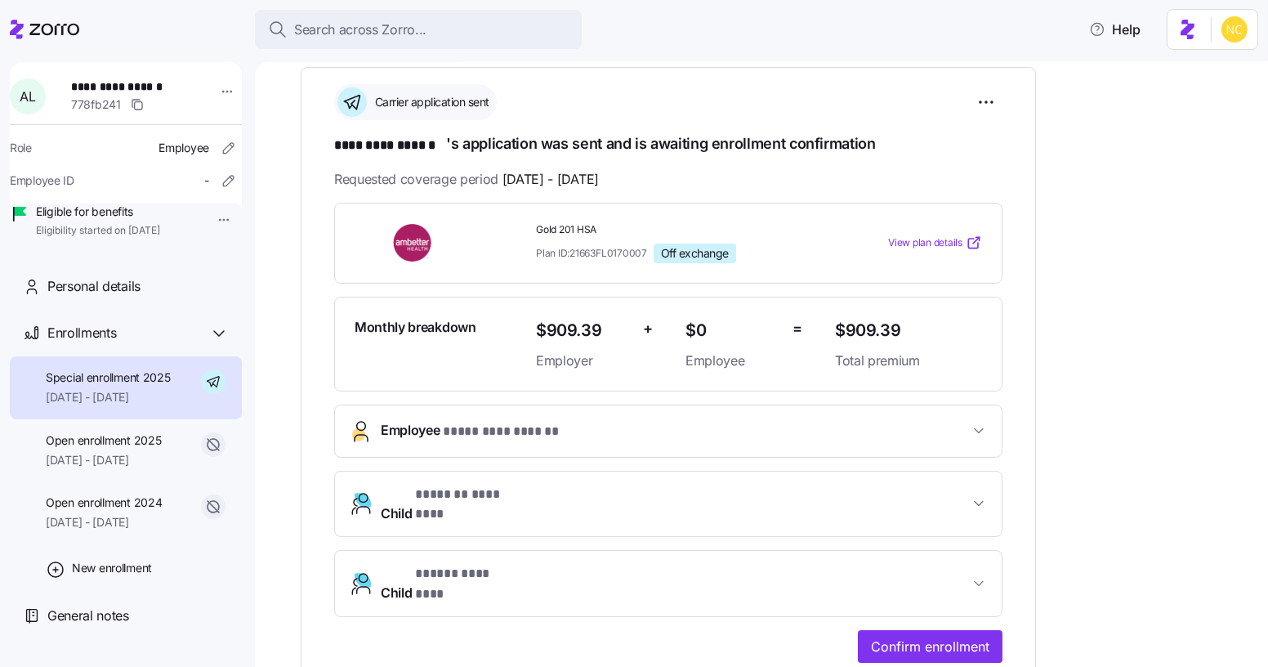
click at [626, 420] on span "Employee * ********* ****** *" at bounding box center [675, 431] width 588 height 22
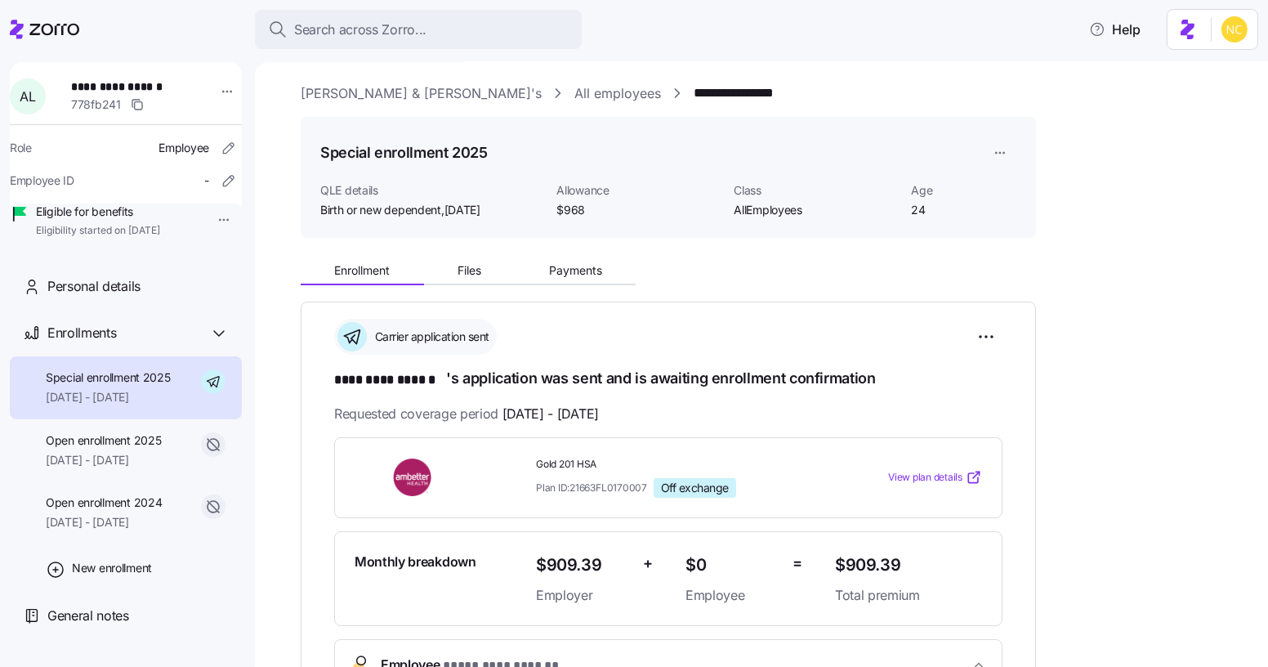
scroll to position [0, 0]
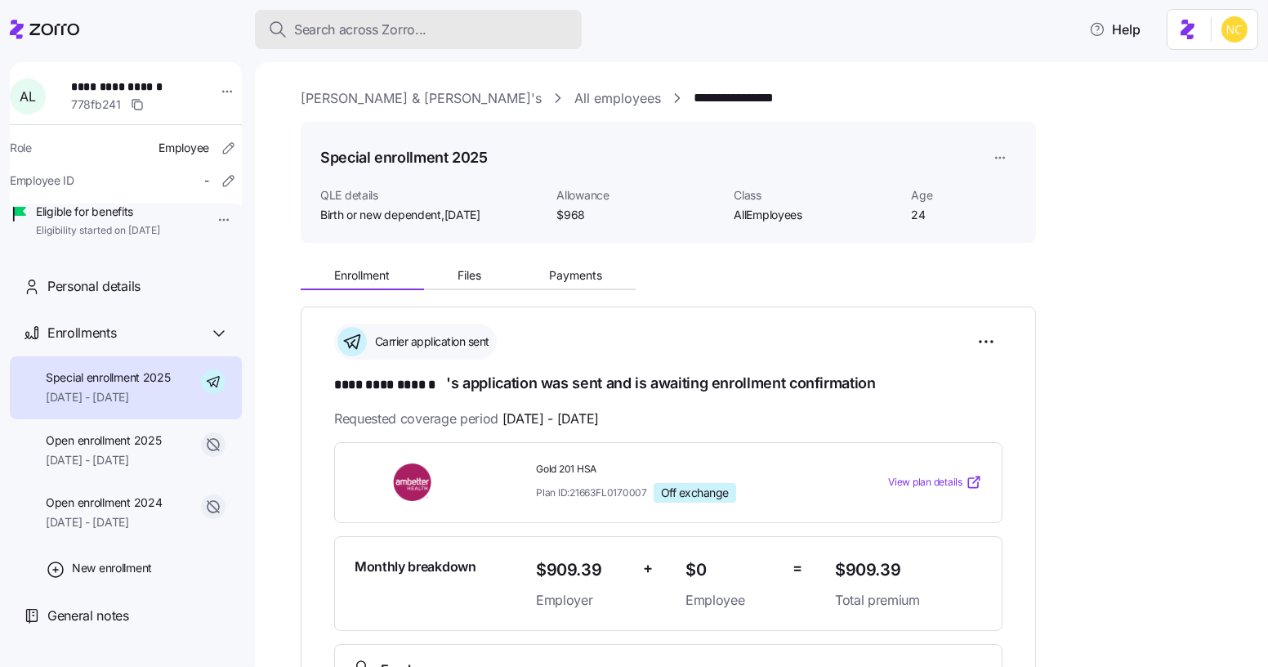
click at [310, 36] on span "Search across Zorro..." at bounding box center [360, 30] width 132 height 20
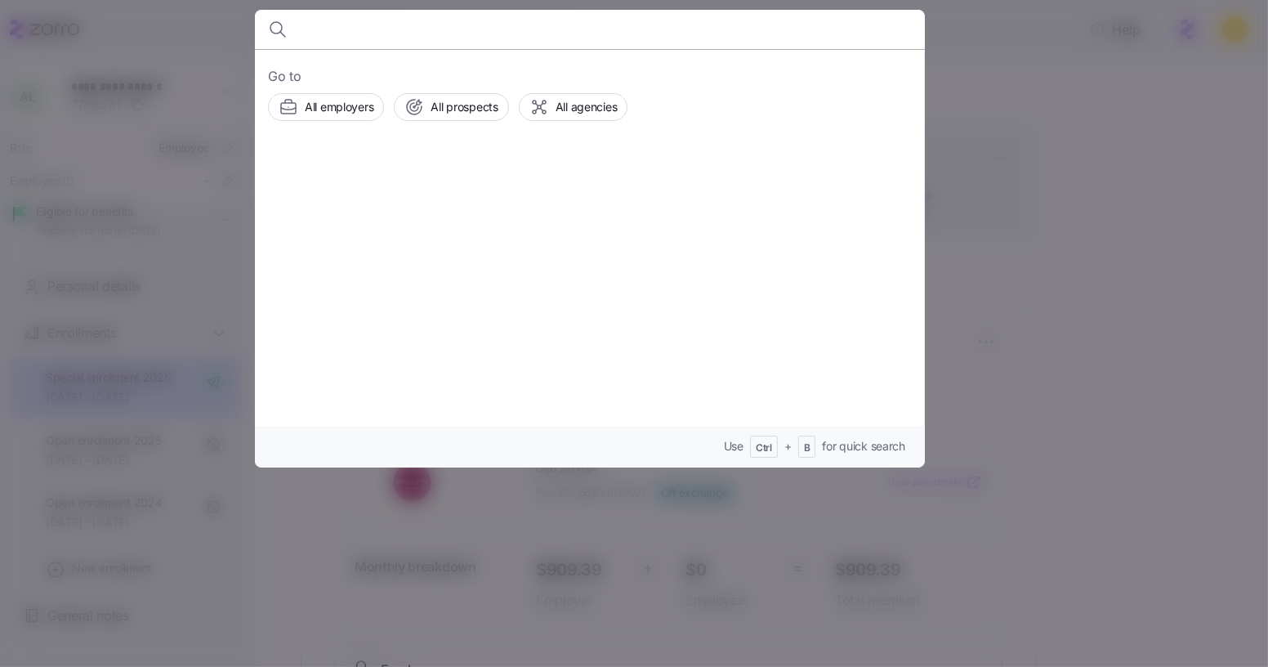
type input "d"
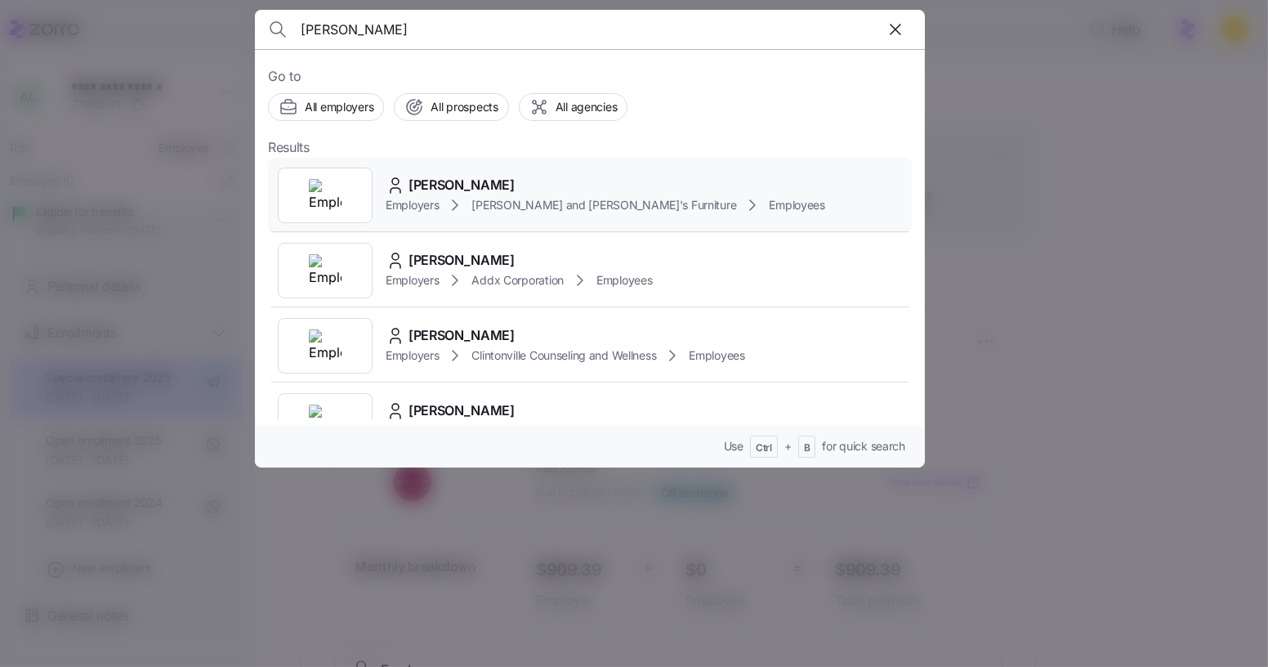
type input "[PERSON_NAME]"
click at [493, 181] on span "[PERSON_NAME]" at bounding box center [461, 185] width 106 height 20
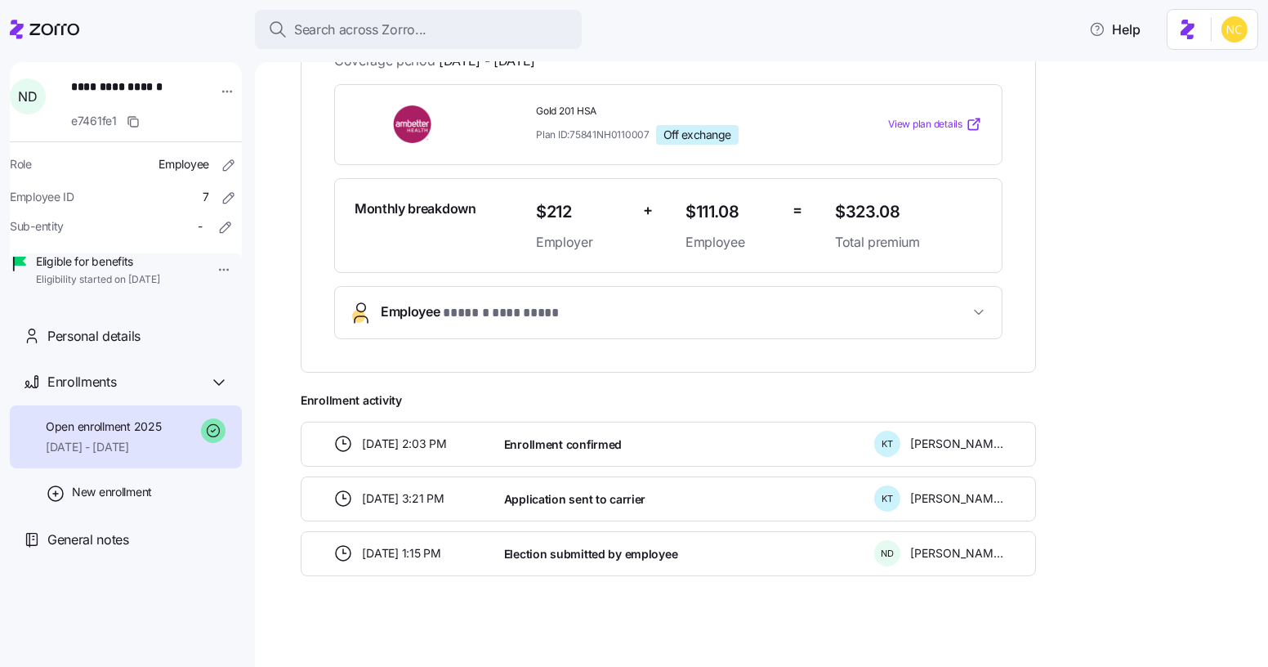
drag, startPoint x: 640, startPoint y: 328, endPoint x: 631, endPoint y: 326, distance: 8.3
click at [640, 328] on button "Employee * ****** ********* *" at bounding box center [668, 312] width 667 height 51
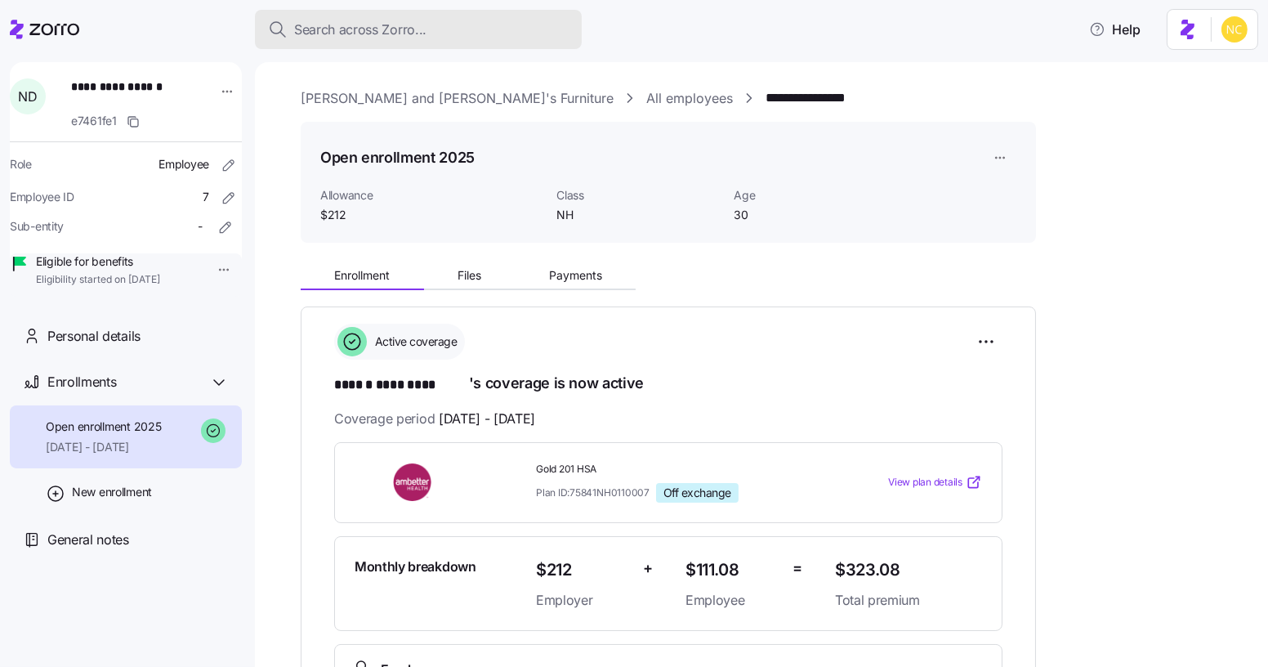
click at [408, 35] on span "Search across Zorro..." at bounding box center [360, 30] width 132 height 20
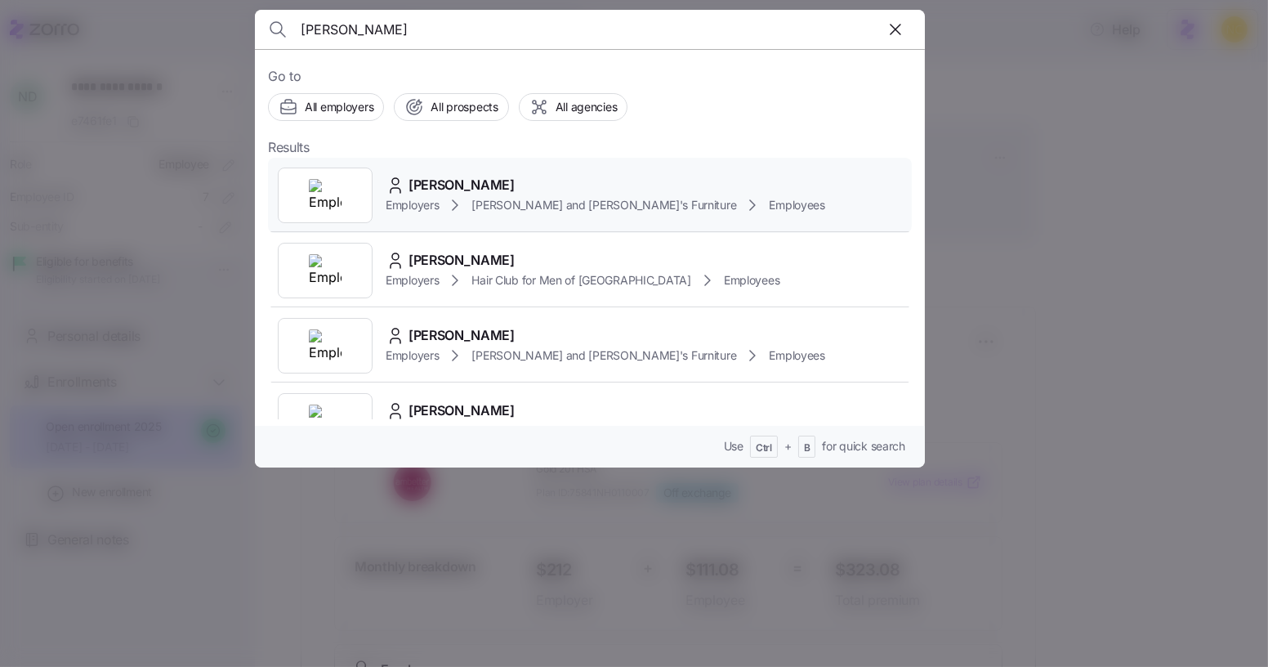
type input "[PERSON_NAME]"
click at [550, 189] on div "[PERSON_NAME]" at bounding box center [605, 185] width 439 height 20
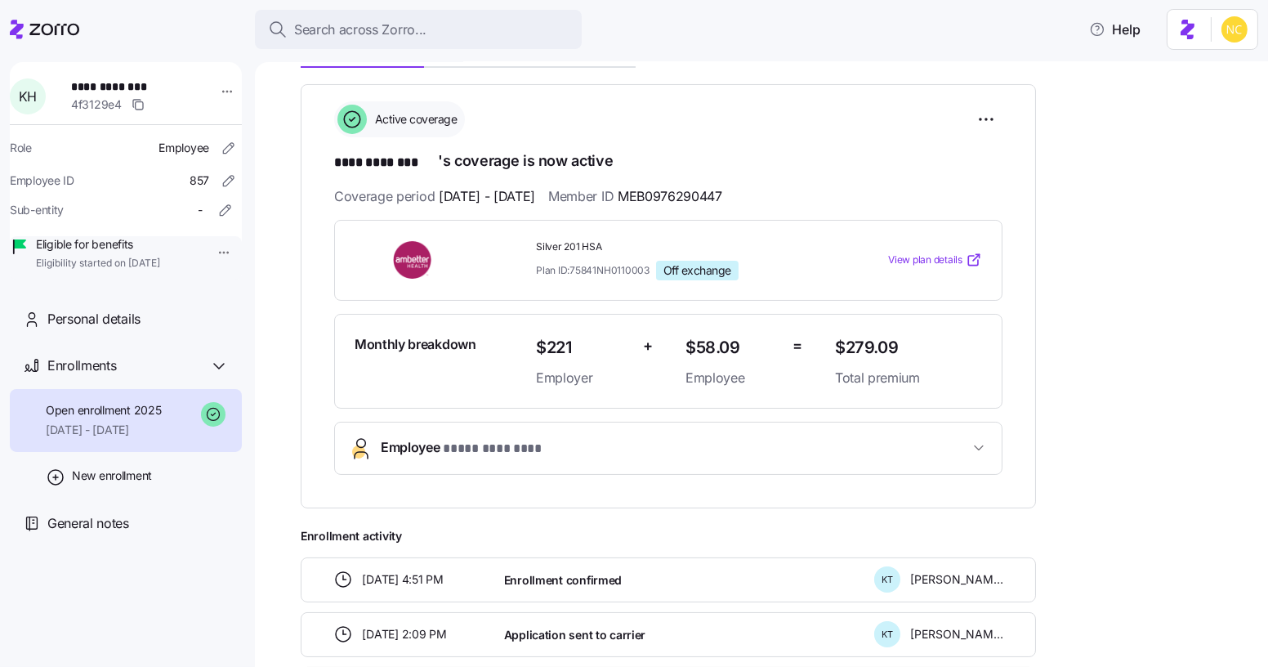
click at [509, 424] on button "Employee * **** ******** *" at bounding box center [668, 447] width 667 height 51
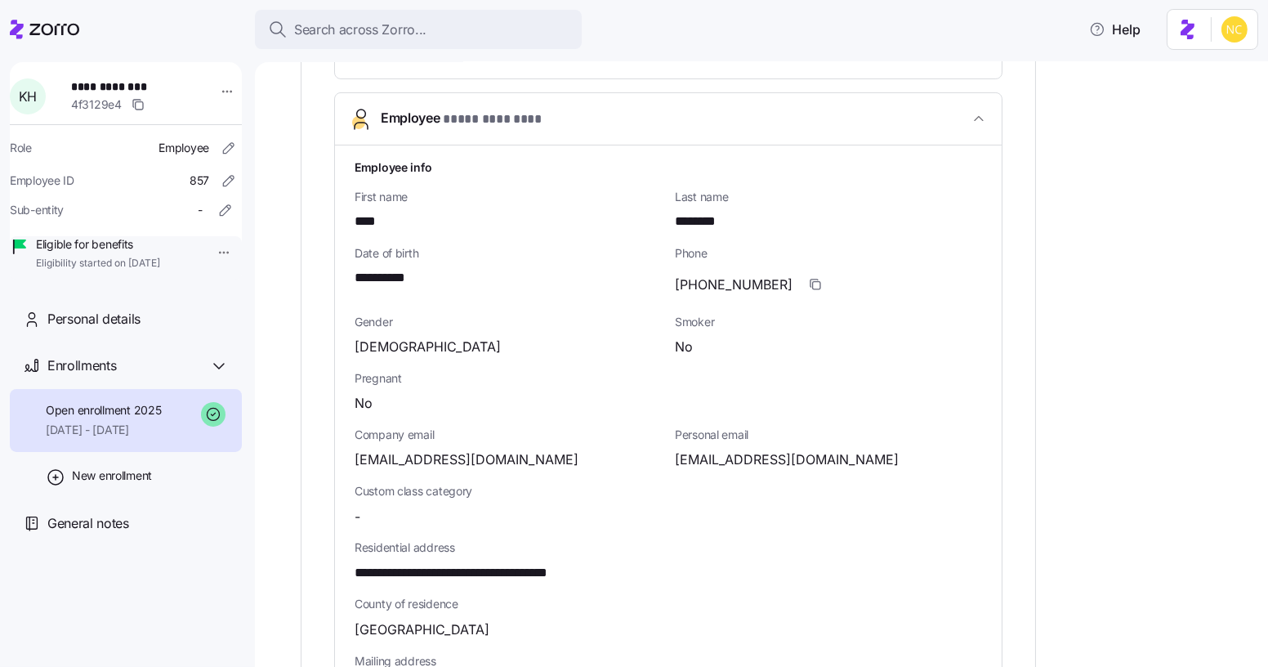
scroll to position [371, 0]
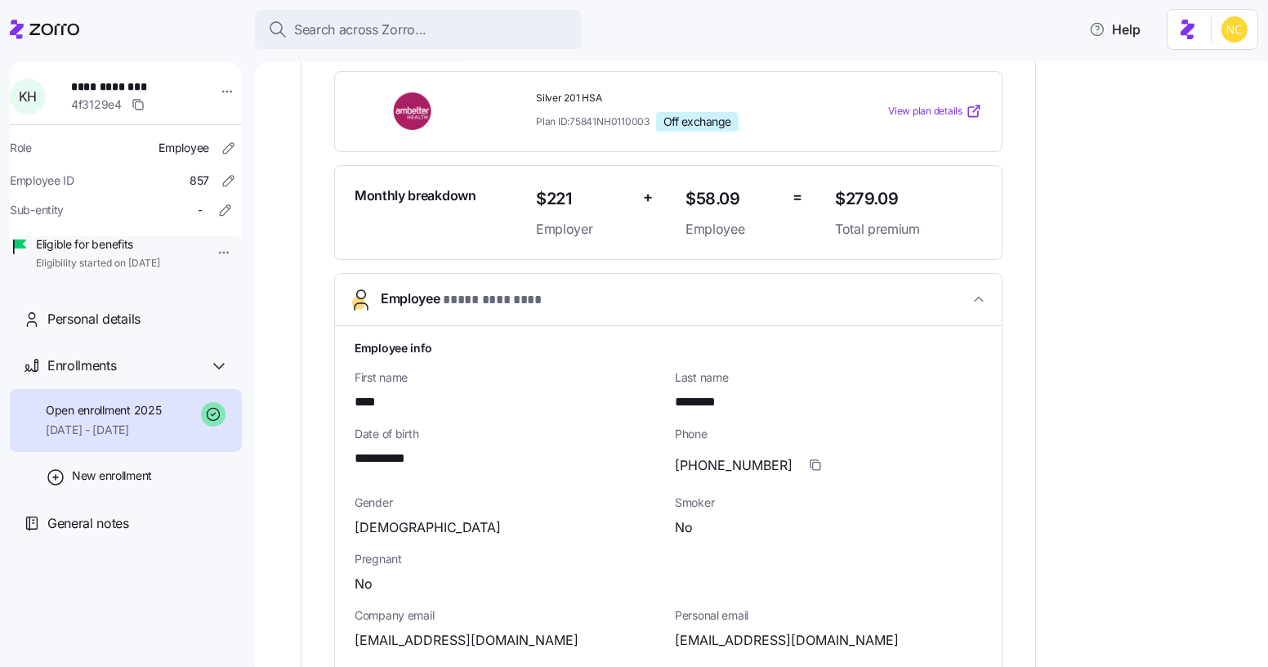
click at [376, 51] on div "Search across Zorro... Help" at bounding box center [634, 30] width 1248 height 46
click at [372, 35] on span "Search across Zorro..." at bounding box center [360, 30] width 132 height 20
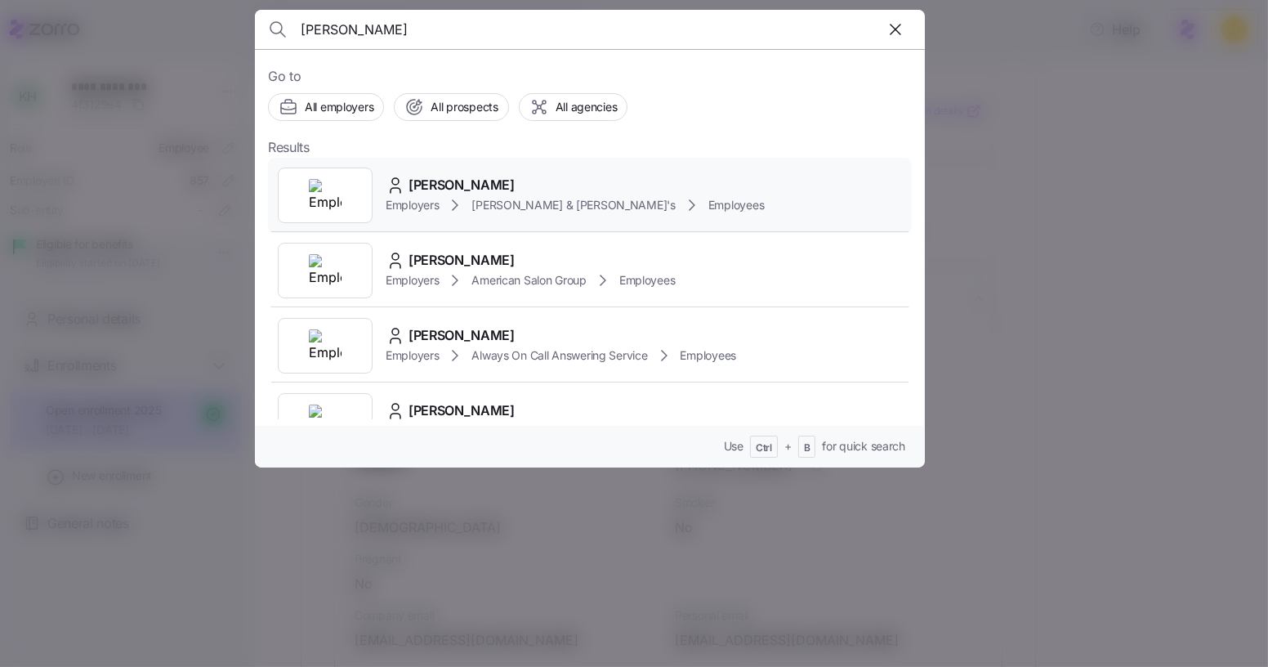
type input "[PERSON_NAME]"
click at [587, 177] on div "[PERSON_NAME]" at bounding box center [575, 185] width 378 height 20
